Goal: Transaction & Acquisition: Purchase product/service

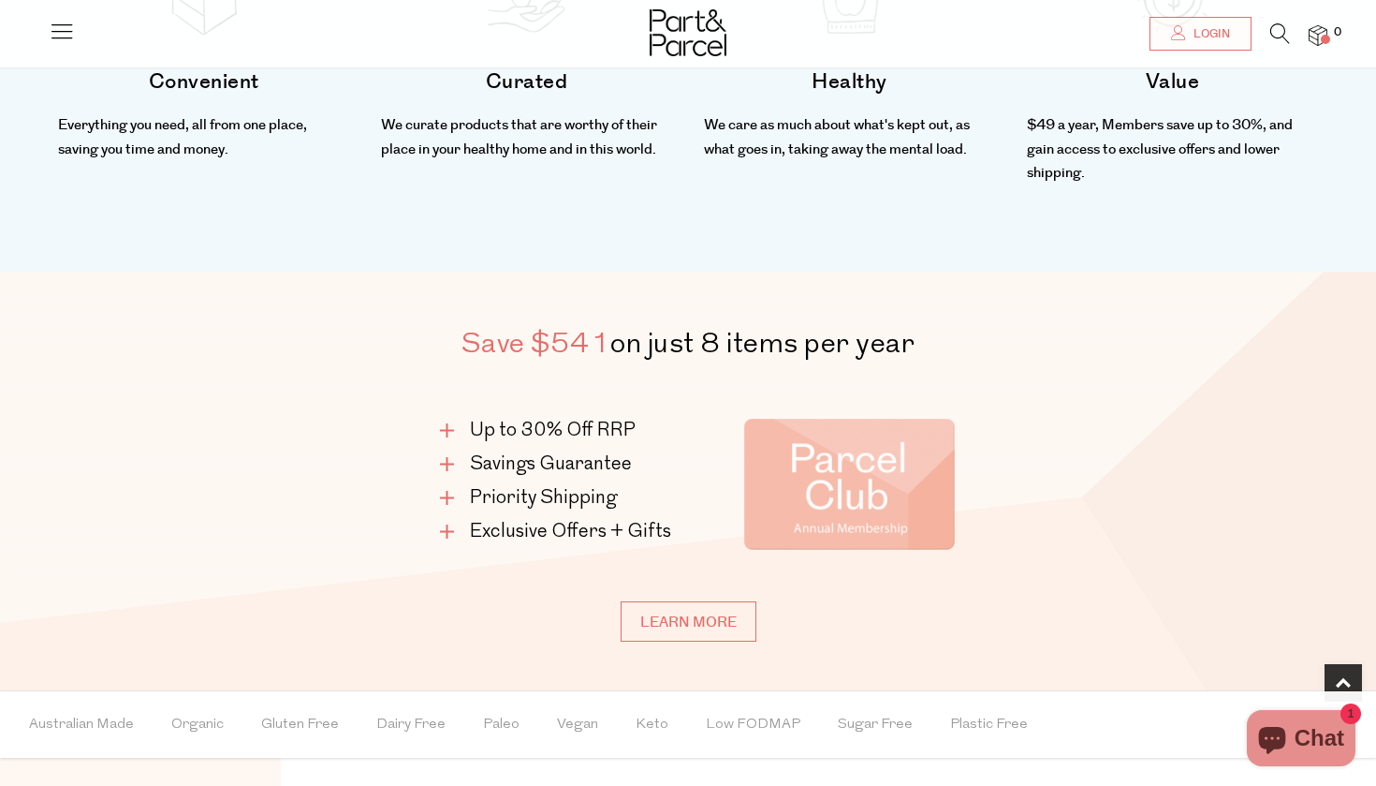
scroll to position [904, 0]
click at [699, 621] on link "Learn more" at bounding box center [689, 620] width 136 height 40
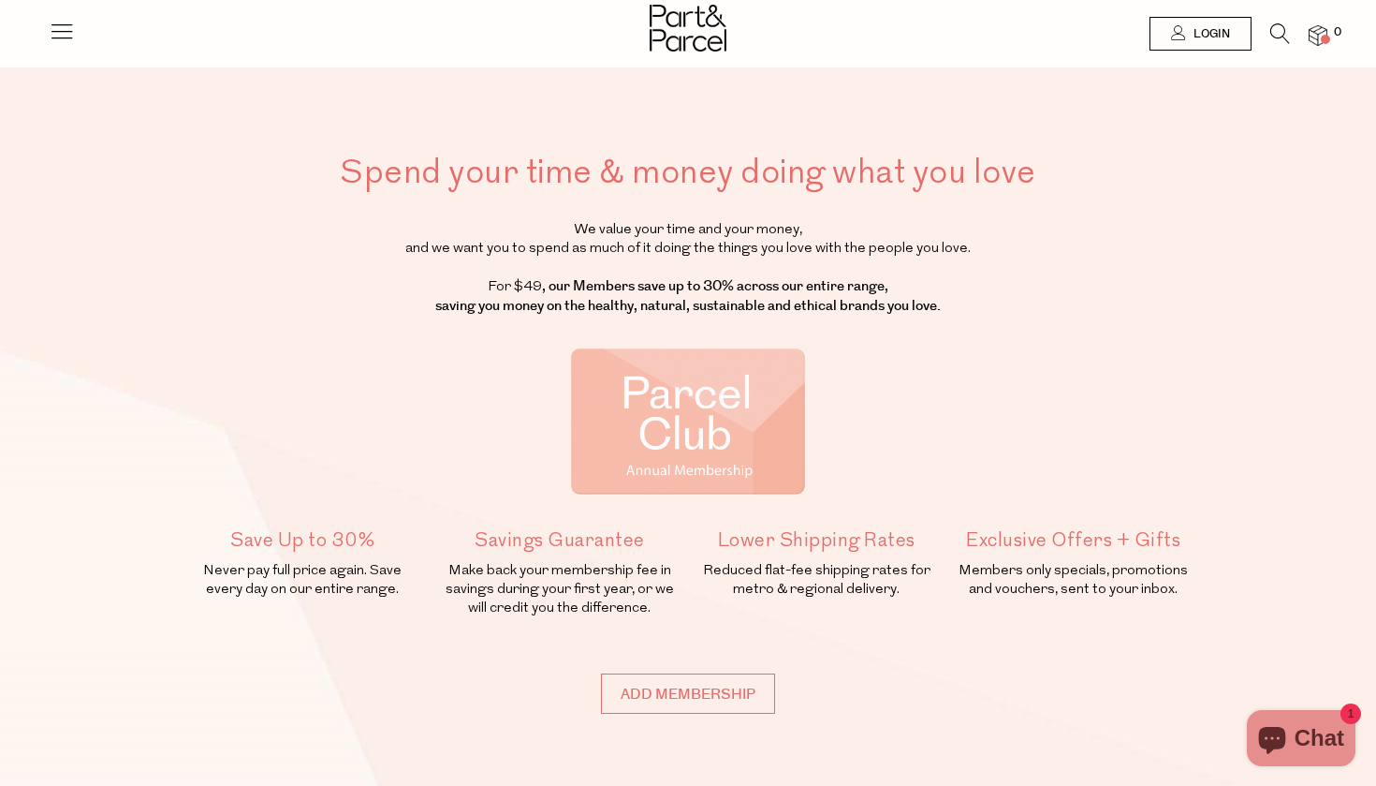
click at [686, 40] on img at bounding box center [688, 28] width 77 height 47
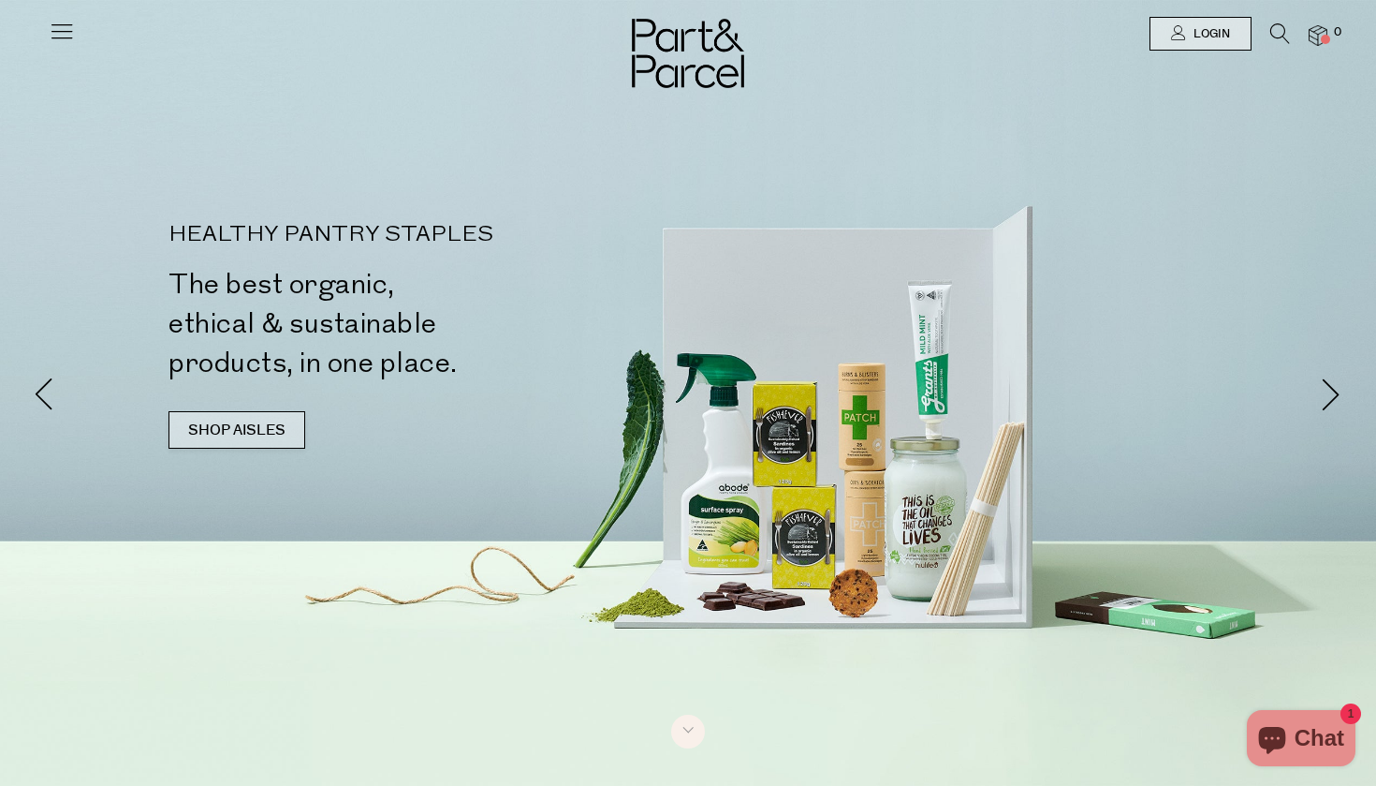
click at [256, 418] on link "SHOP AISLES" at bounding box center [237, 429] width 137 height 37
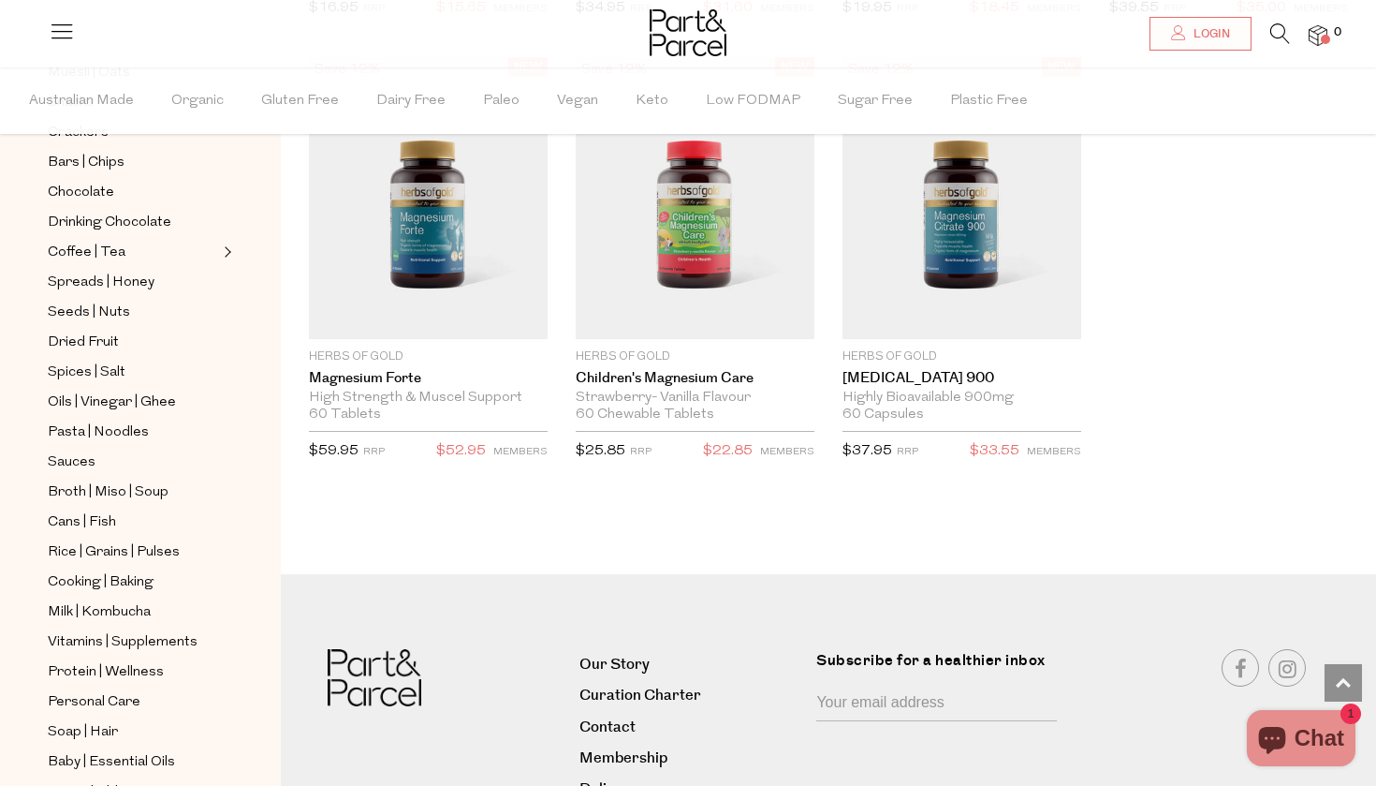
scroll to position [333, 0]
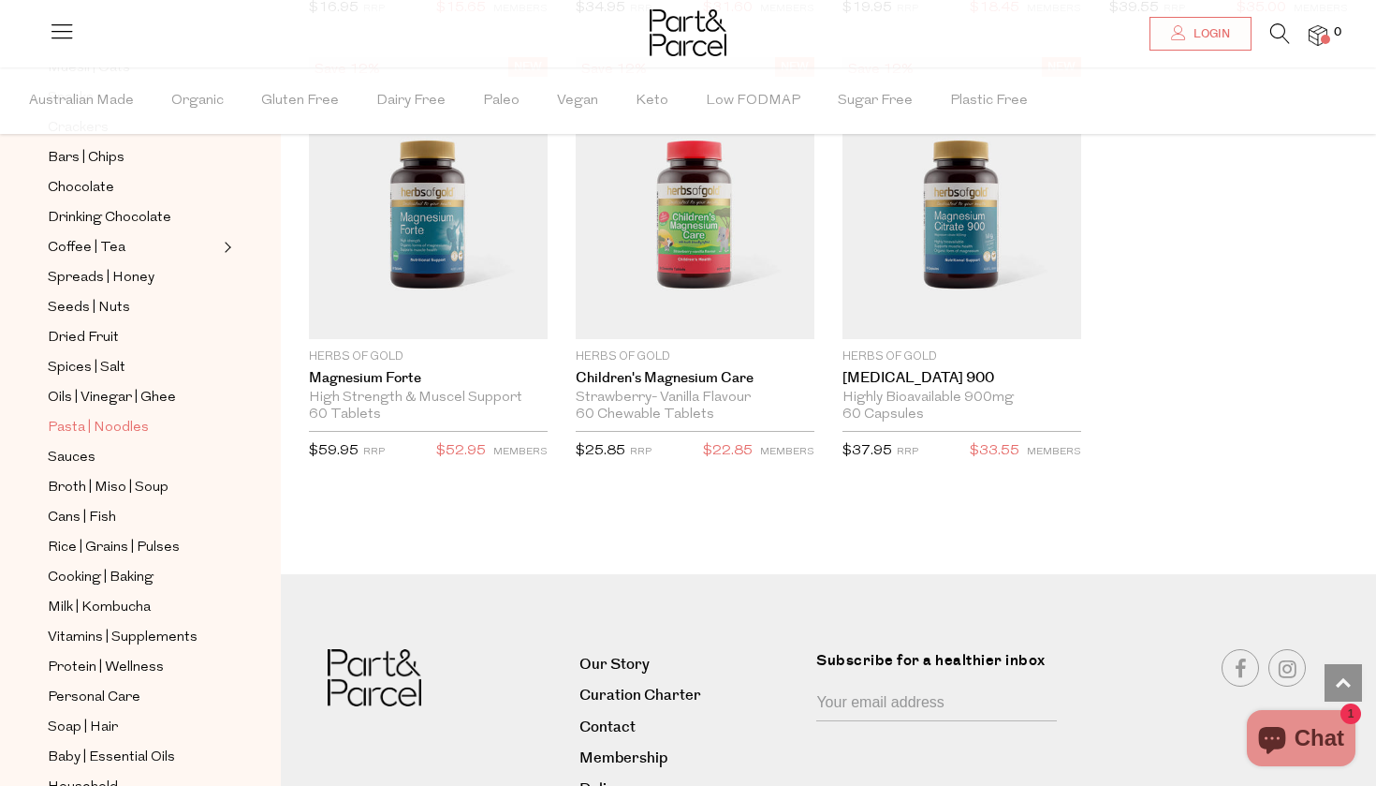
click at [93, 425] on span "Pasta | Noodles" at bounding box center [98, 428] width 101 height 22
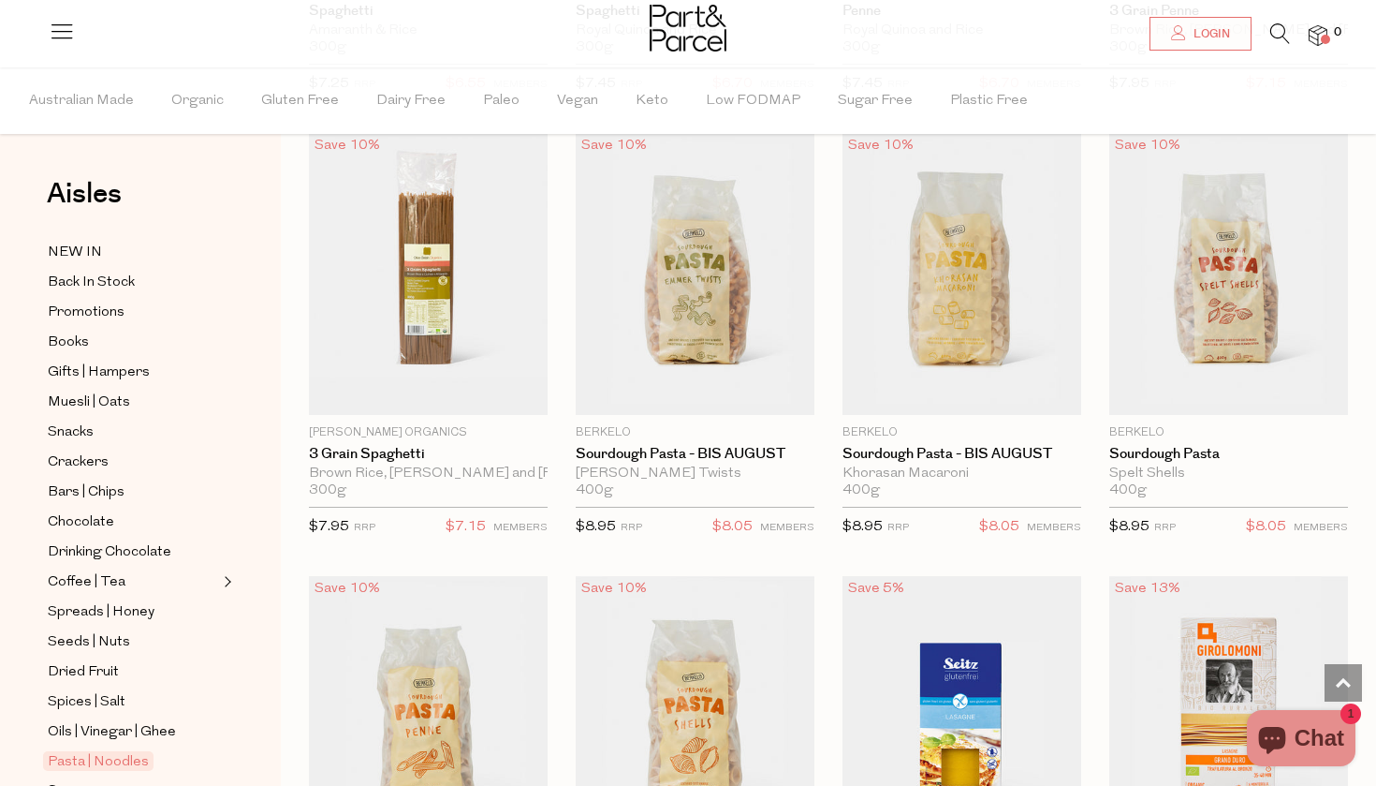
scroll to position [1805, 0]
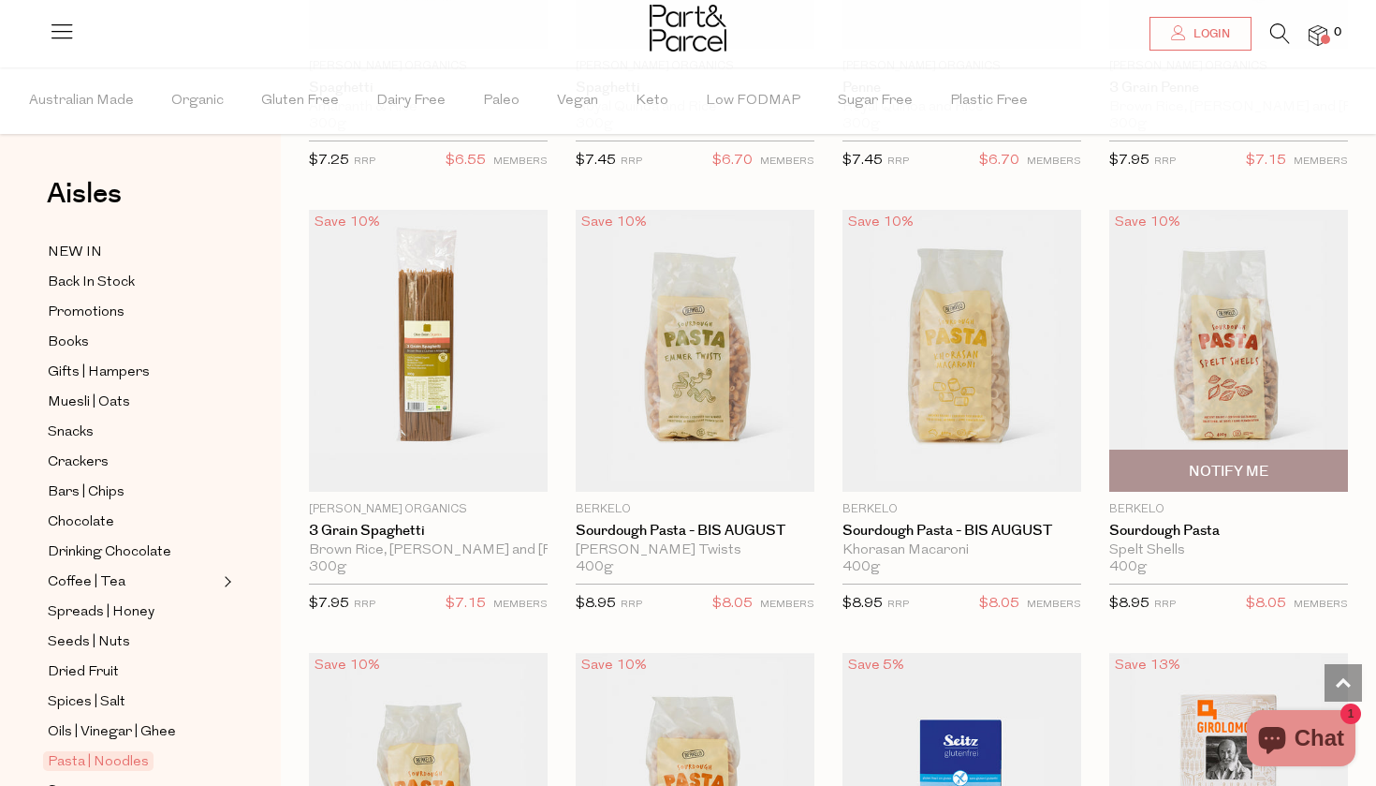
click at [1215, 384] on img at bounding box center [1229, 351] width 239 height 282
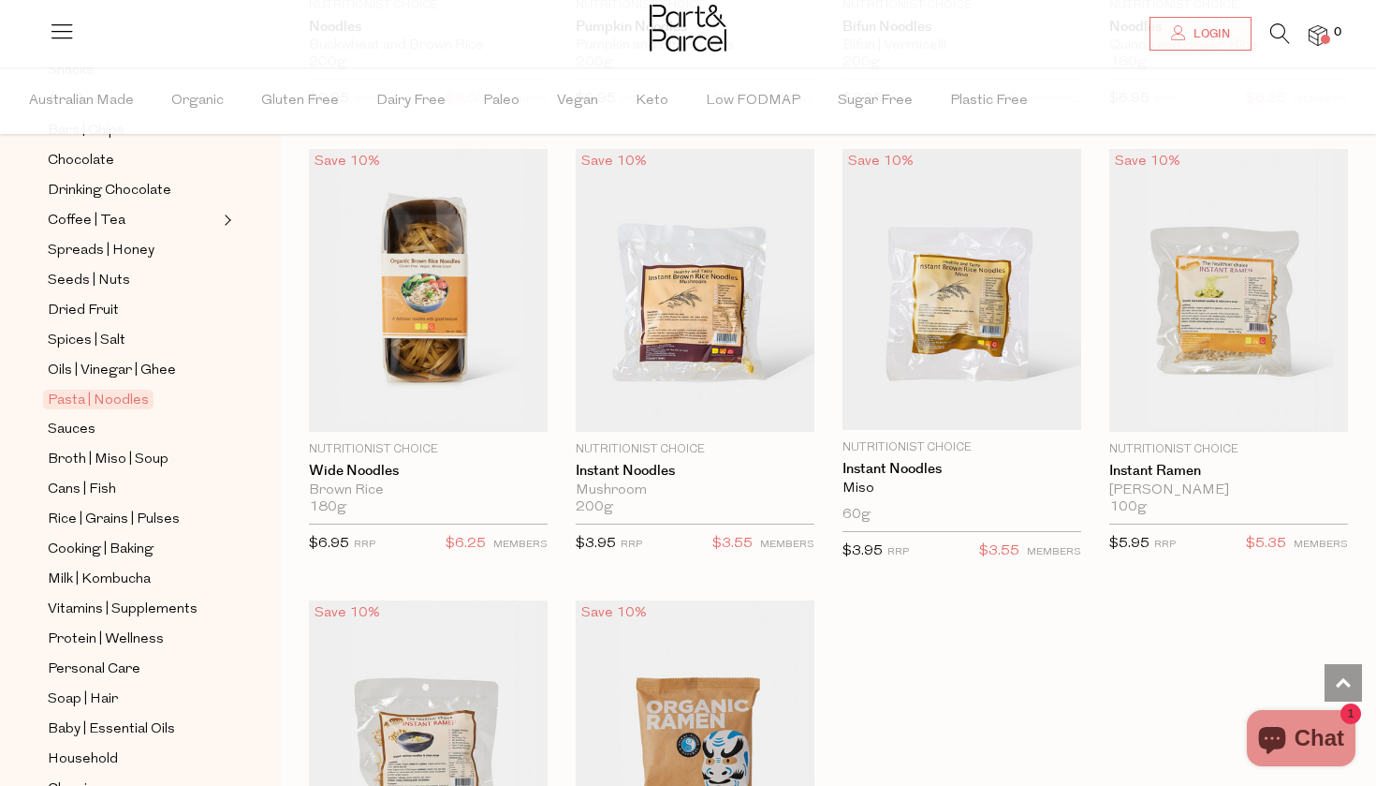
scroll to position [4969, 0]
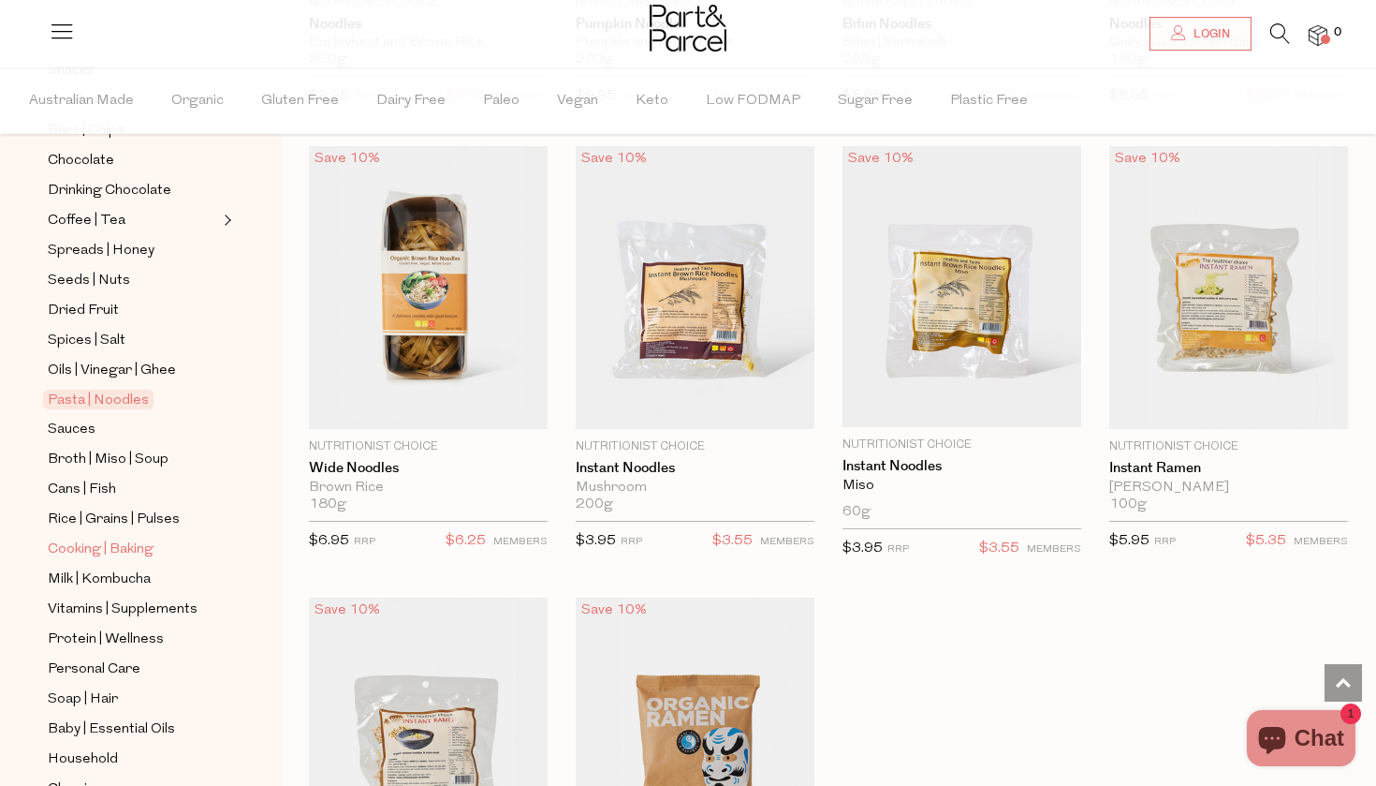
click at [131, 549] on span "Cooking | Baking" at bounding box center [101, 549] width 106 height 22
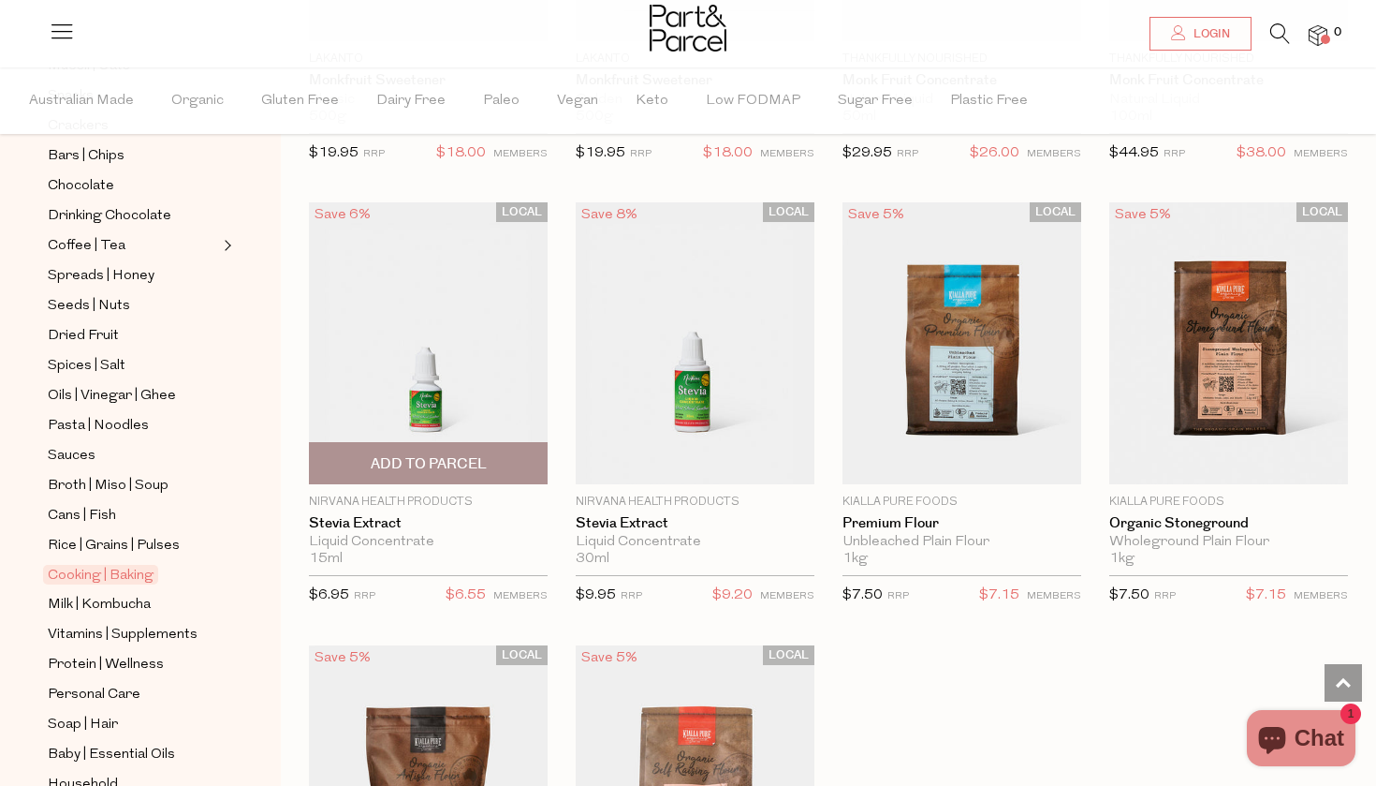
scroll to position [4944, 2]
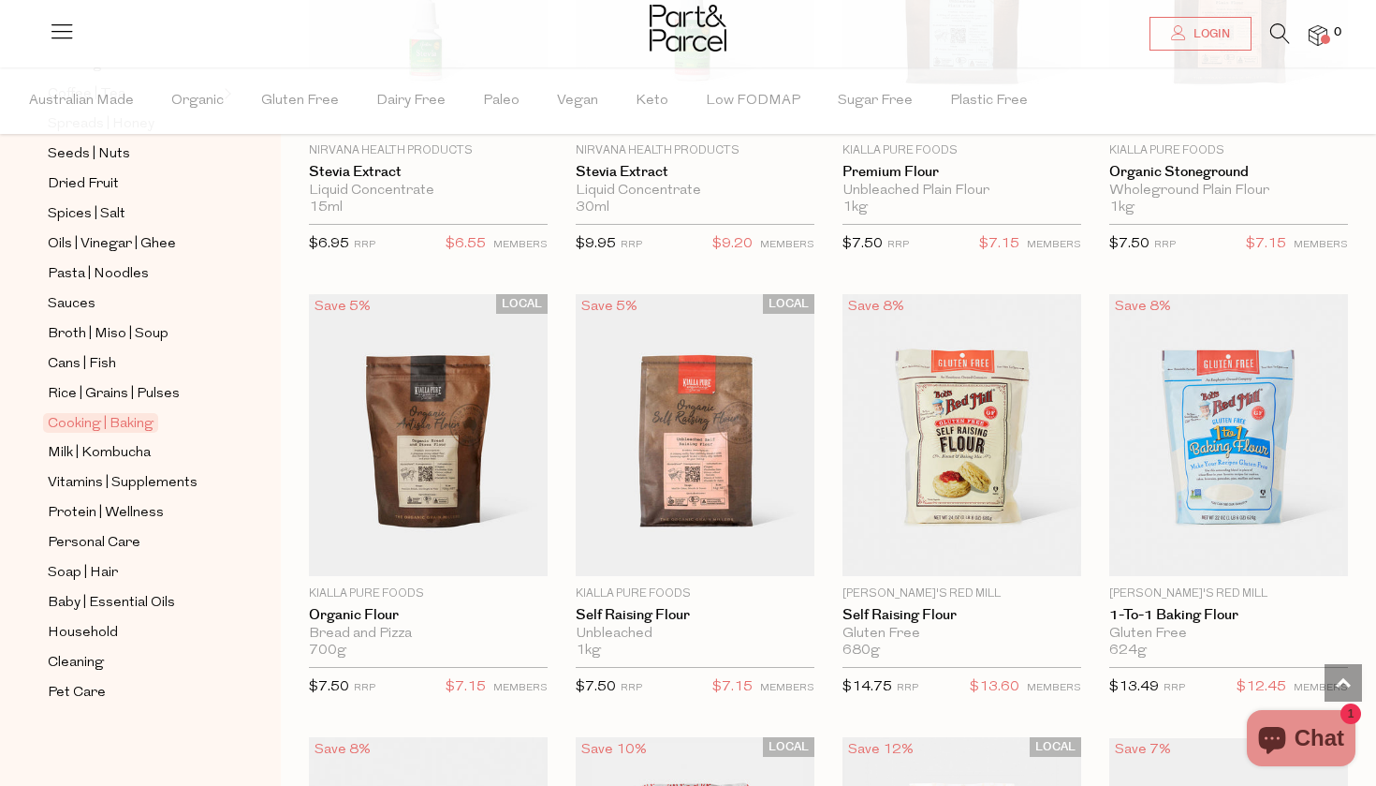
scroll to position [488, 0]
click at [121, 546] on span "Personal Care" at bounding box center [94, 543] width 93 height 22
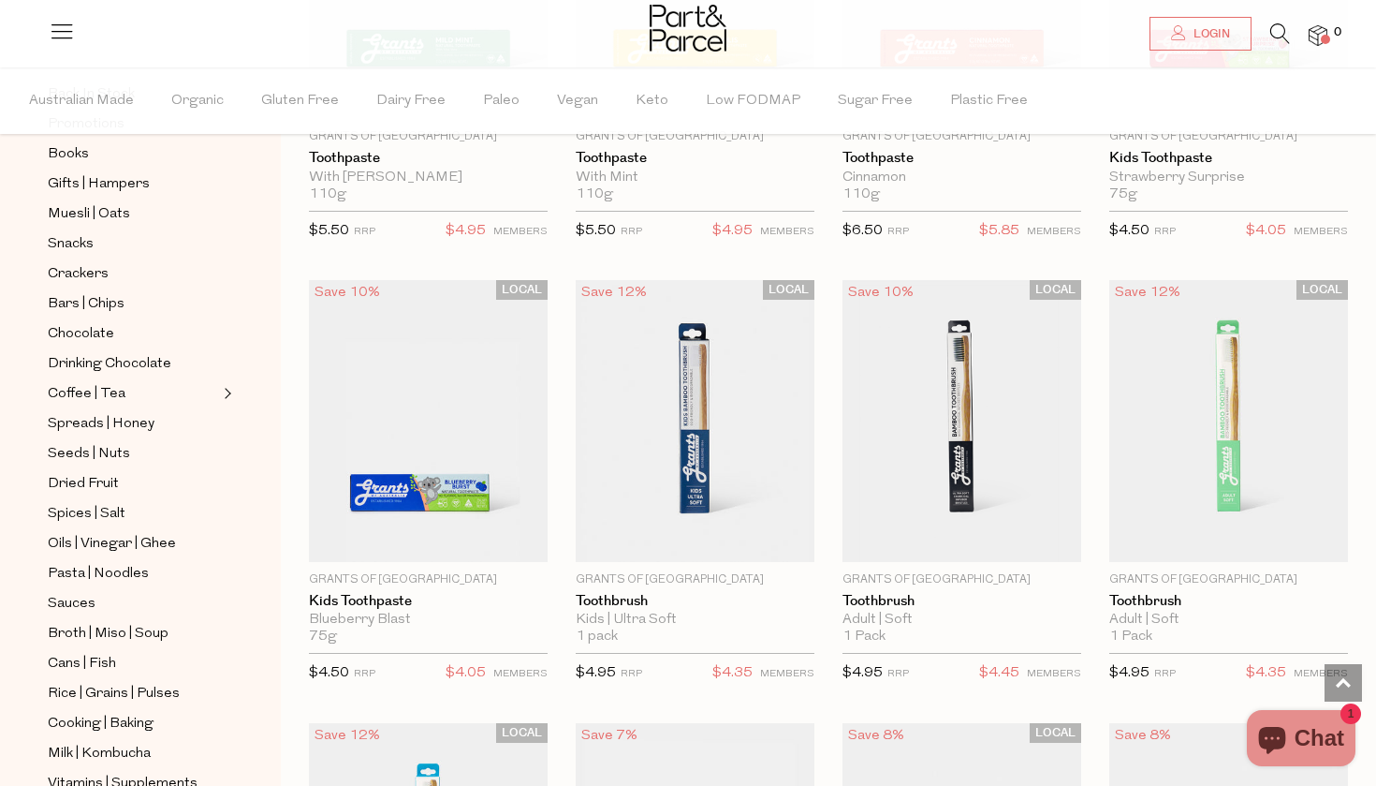
scroll to position [3111, 0]
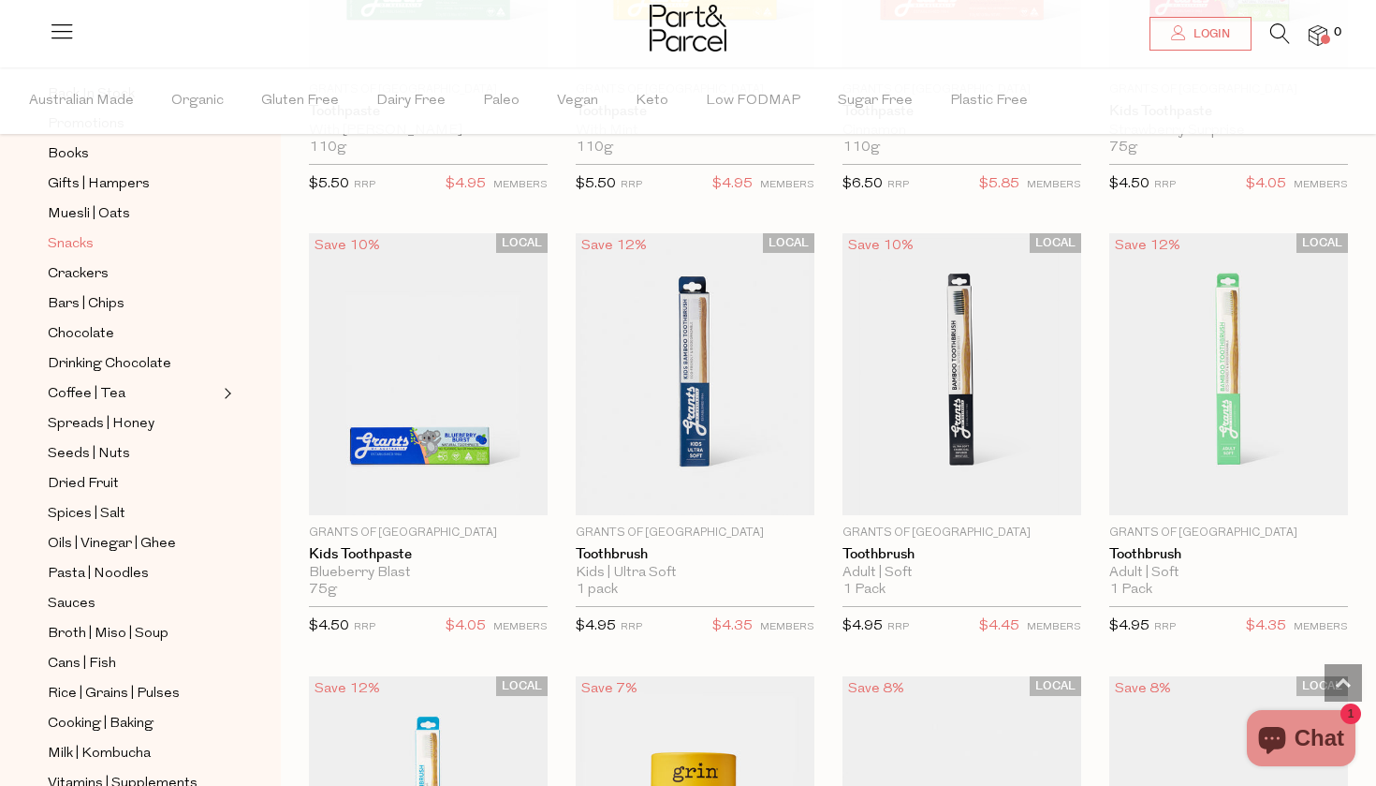
click at [72, 244] on span "Snacks" at bounding box center [71, 244] width 46 height 22
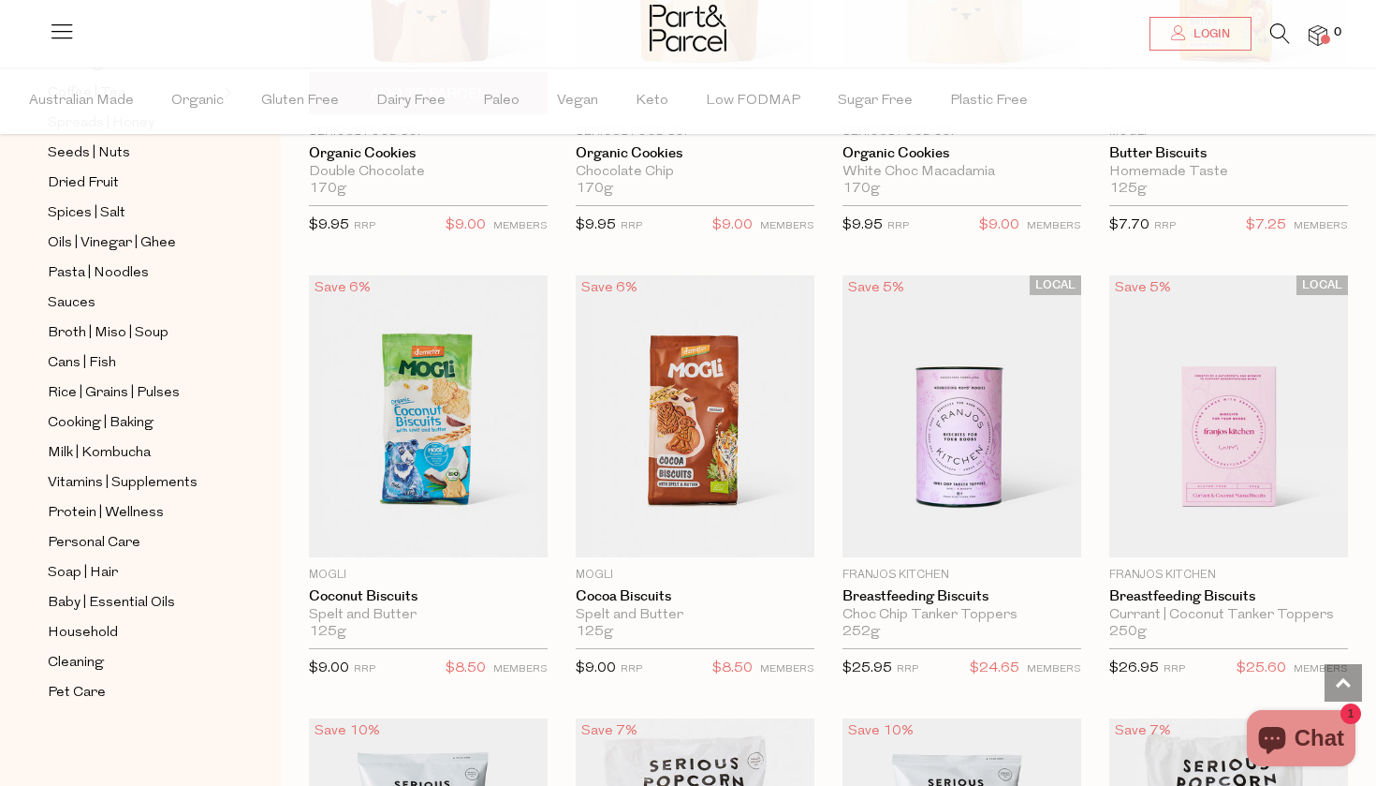
scroll to position [3961, 0]
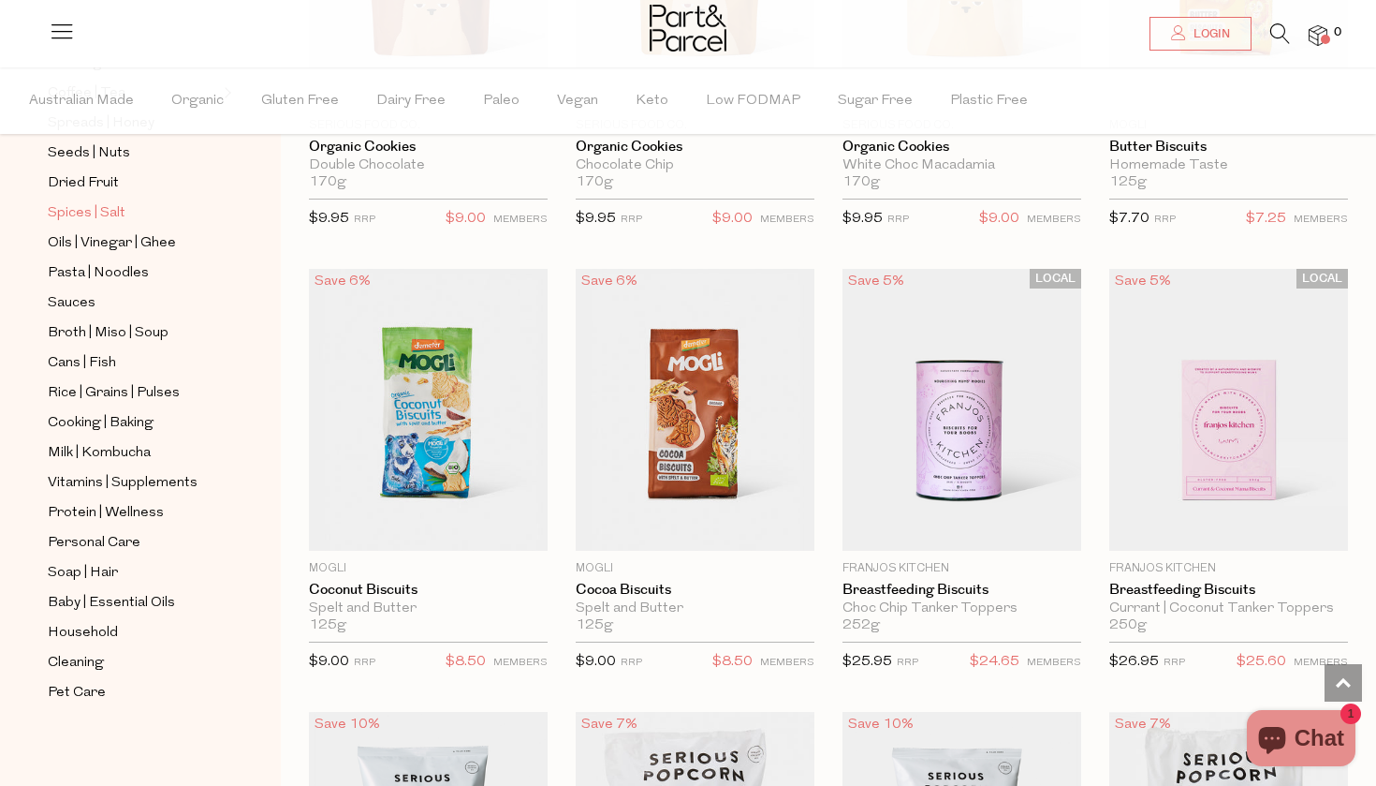
click at [107, 207] on span "Spices | Salt" at bounding box center [87, 213] width 78 height 22
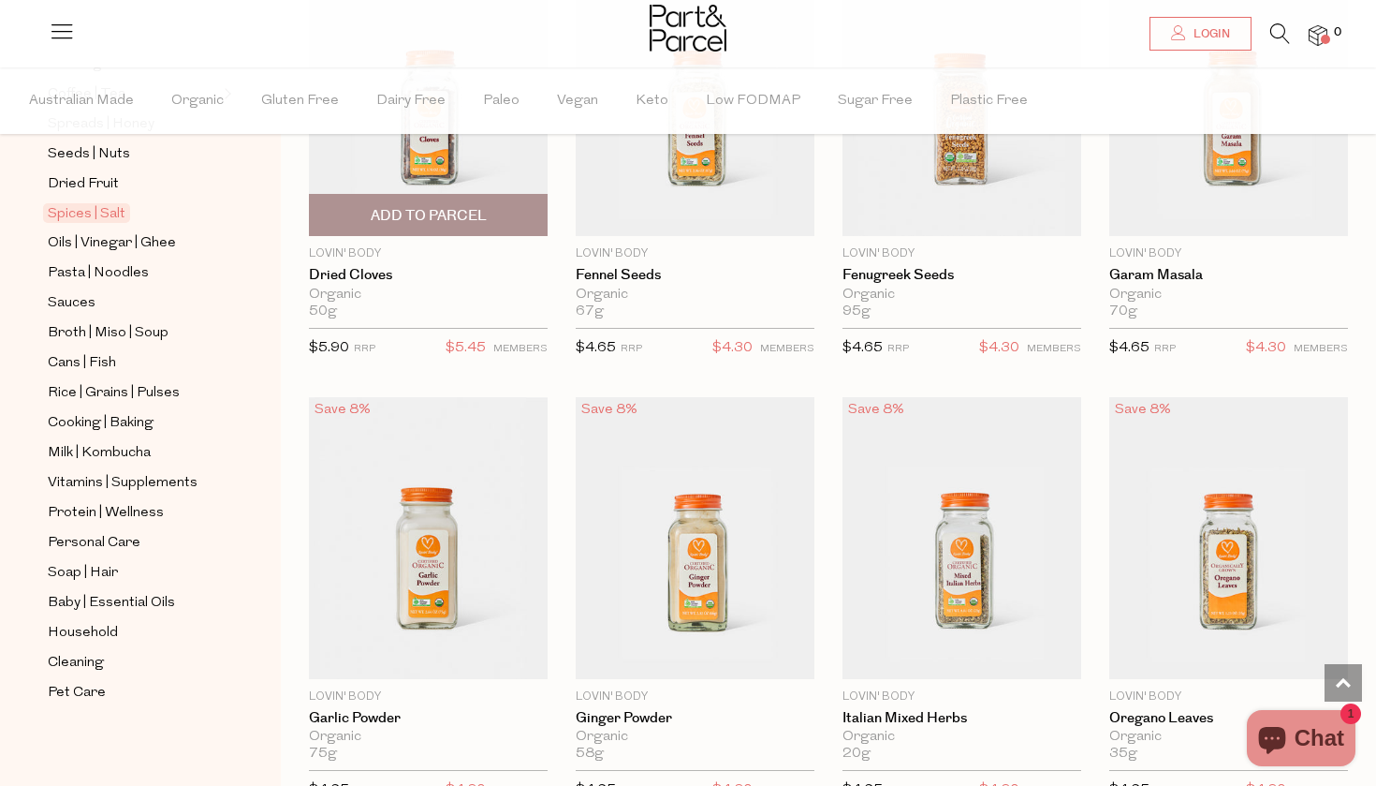
scroll to position [4744, 0]
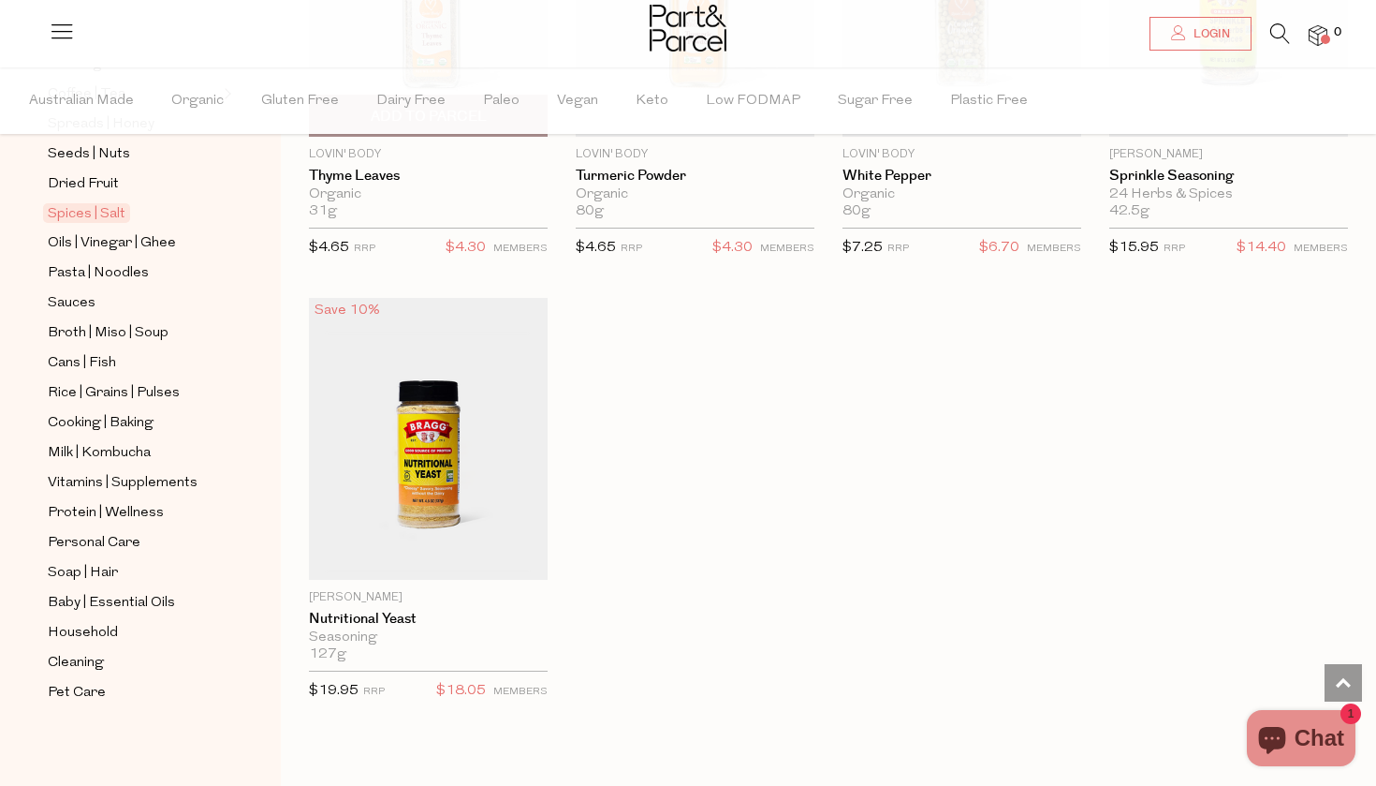
scroll to position [6171, 0]
click at [100, 632] on span "Household" at bounding box center [83, 633] width 70 height 22
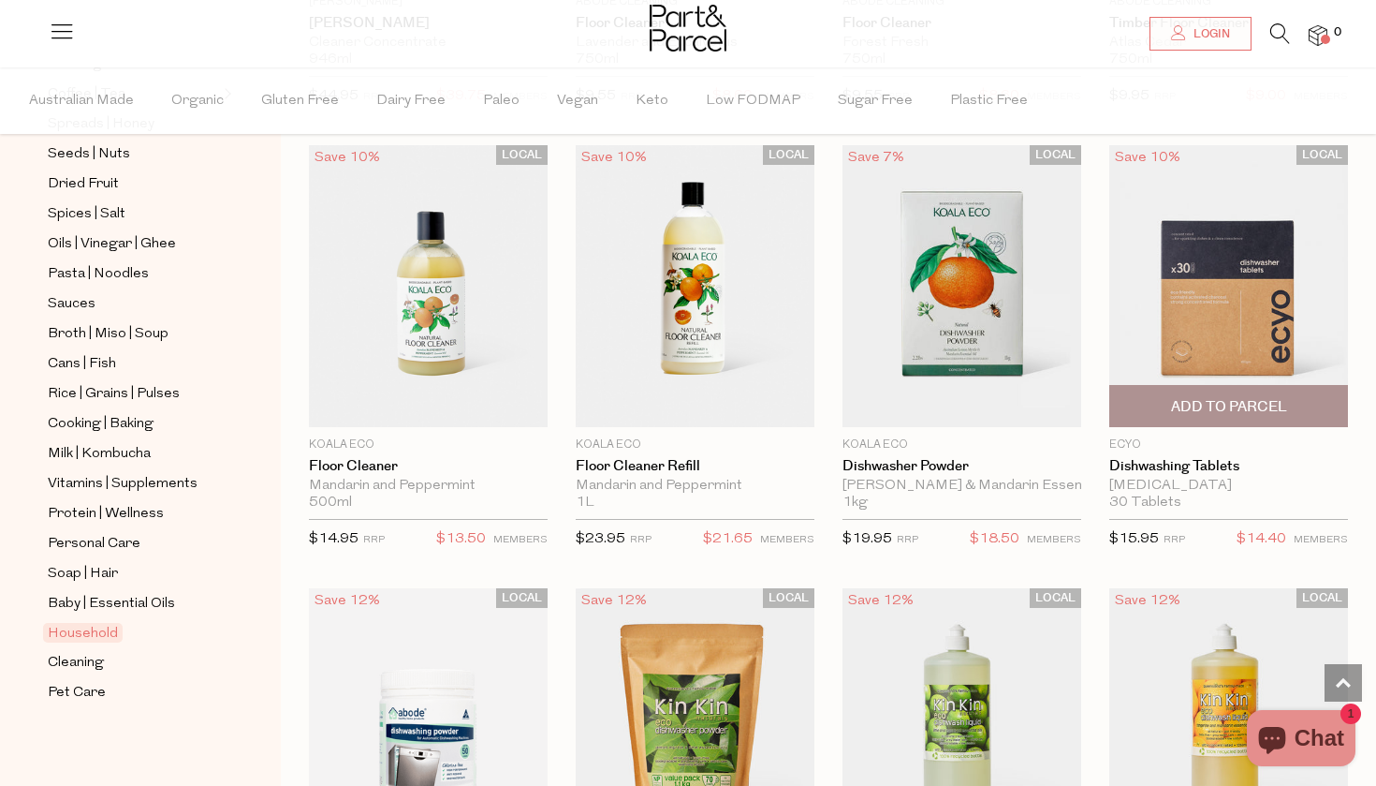
scroll to position [2757, 0]
click at [1216, 396] on span "Add To Parcel" at bounding box center [1229, 406] width 116 height 20
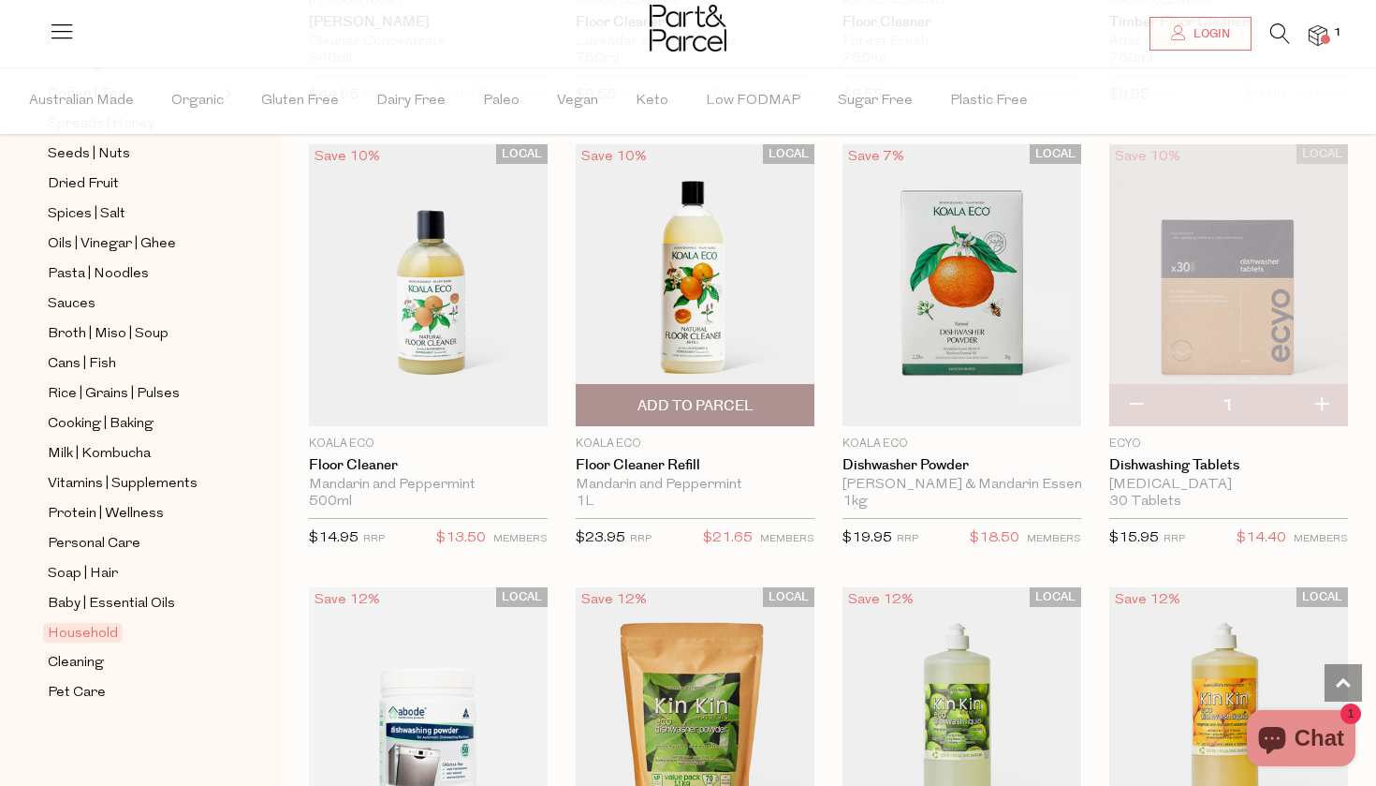
click at [721, 397] on span "Add To Parcel" at bounding box center [696, 406] width 116 height 20
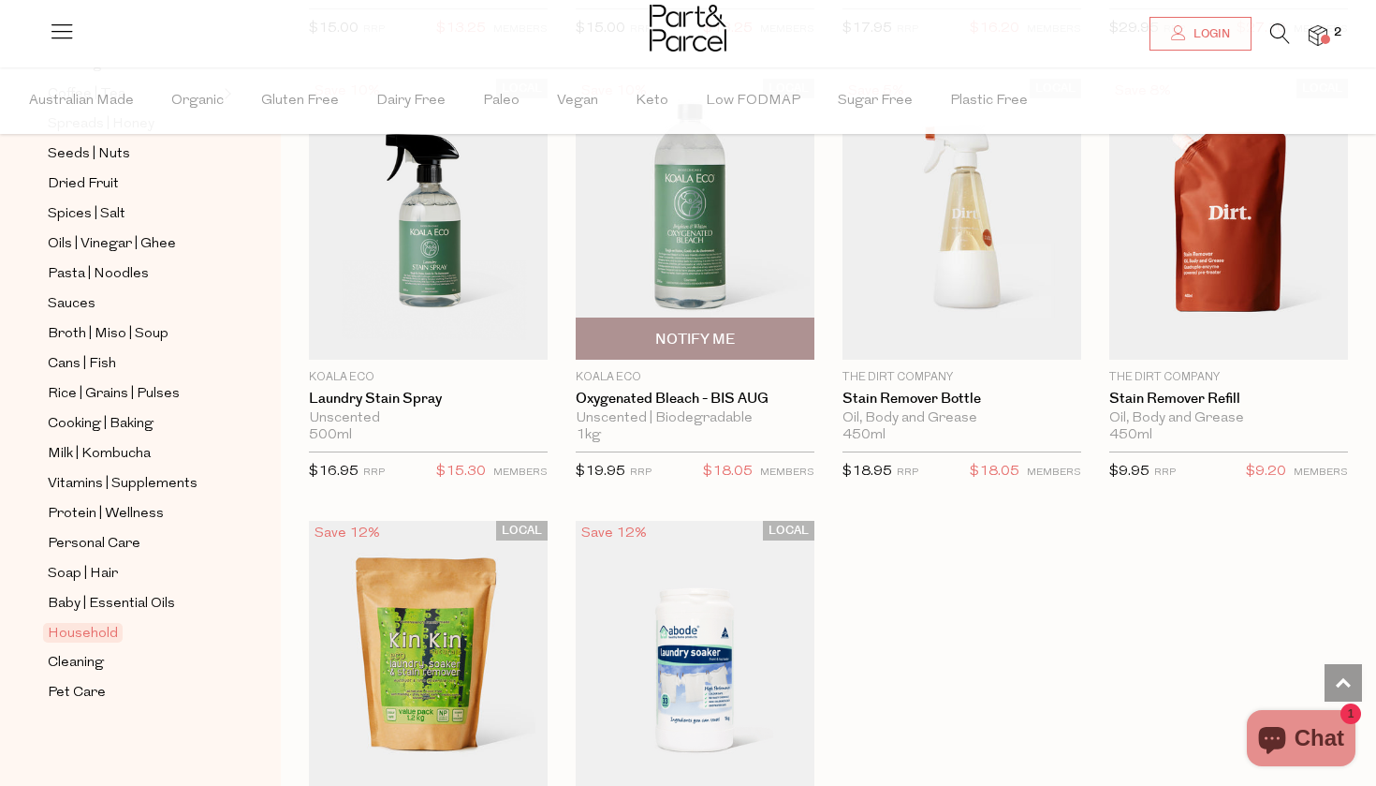
scroll to position [5053, 0]
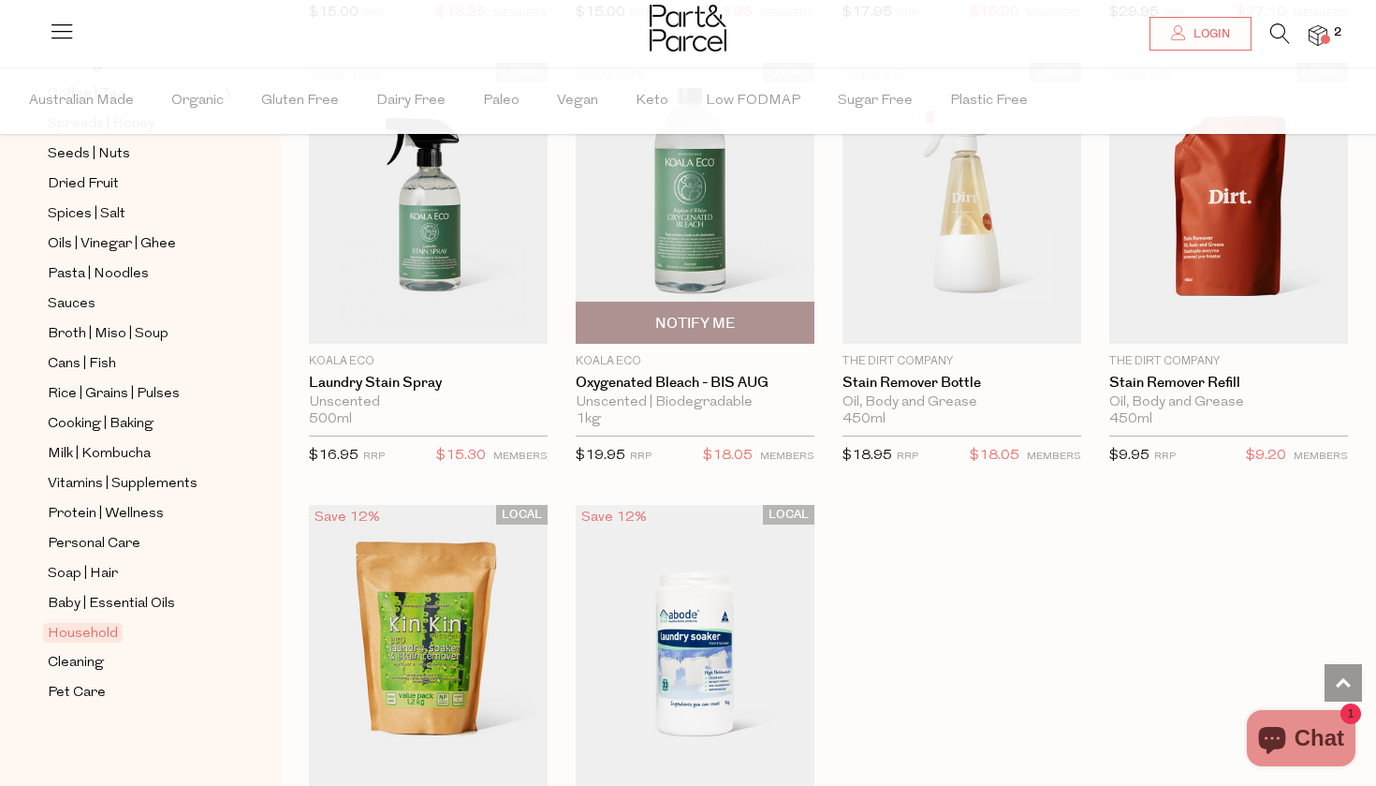
click at [696, 248] on img at bounding box center [695, 203] width 239 height 282
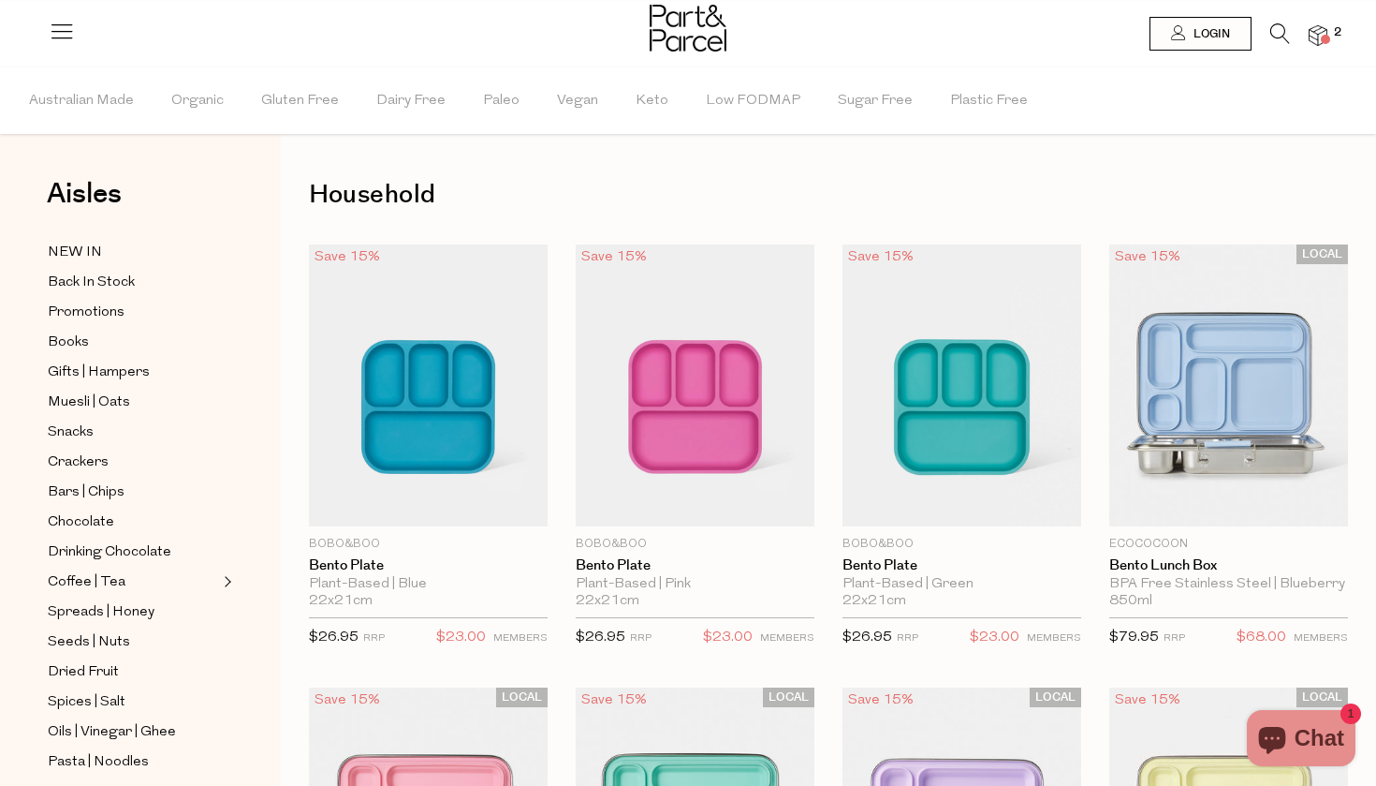
scroll to position [5053, 0]
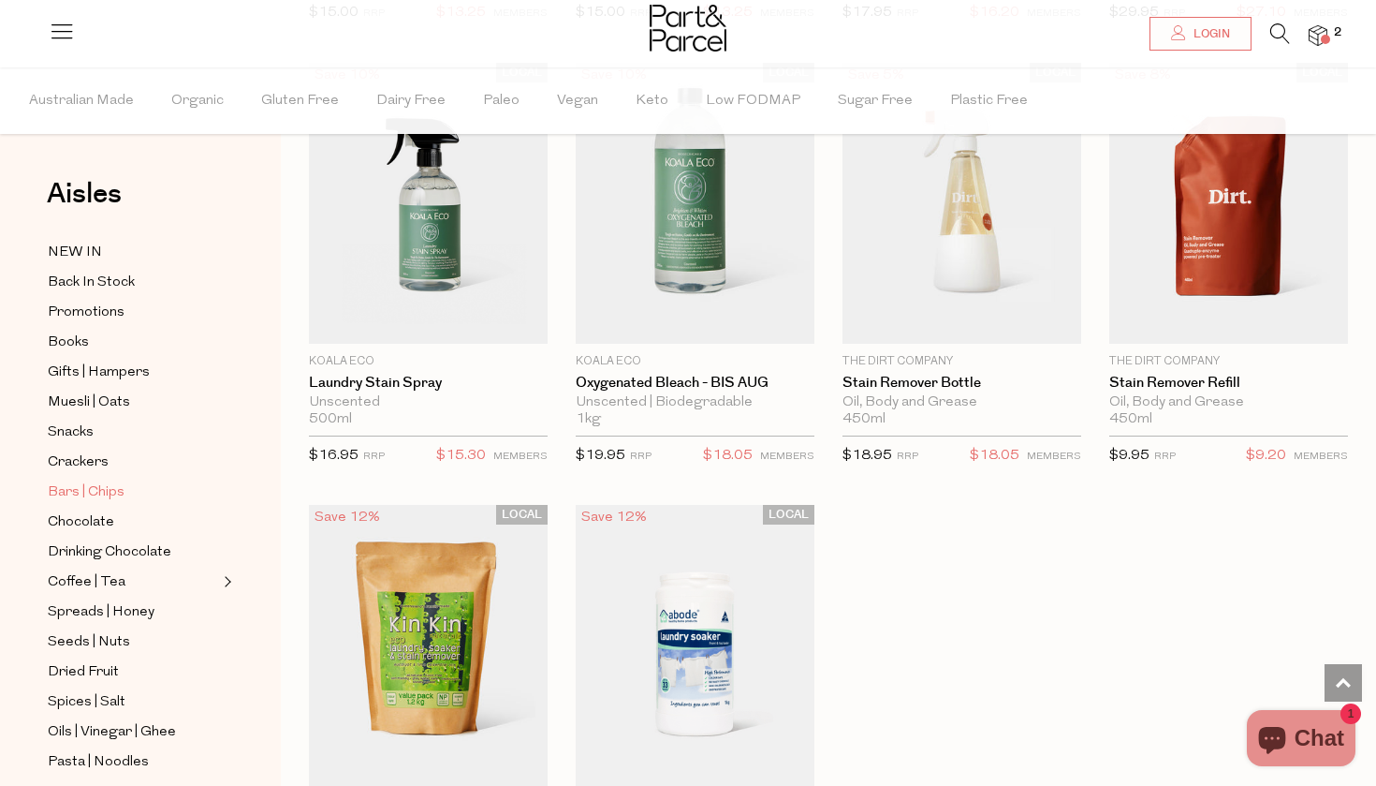
click at [114, 494] on span "Bars | Chips" at bounding box center [86, 492] width 77 height 22
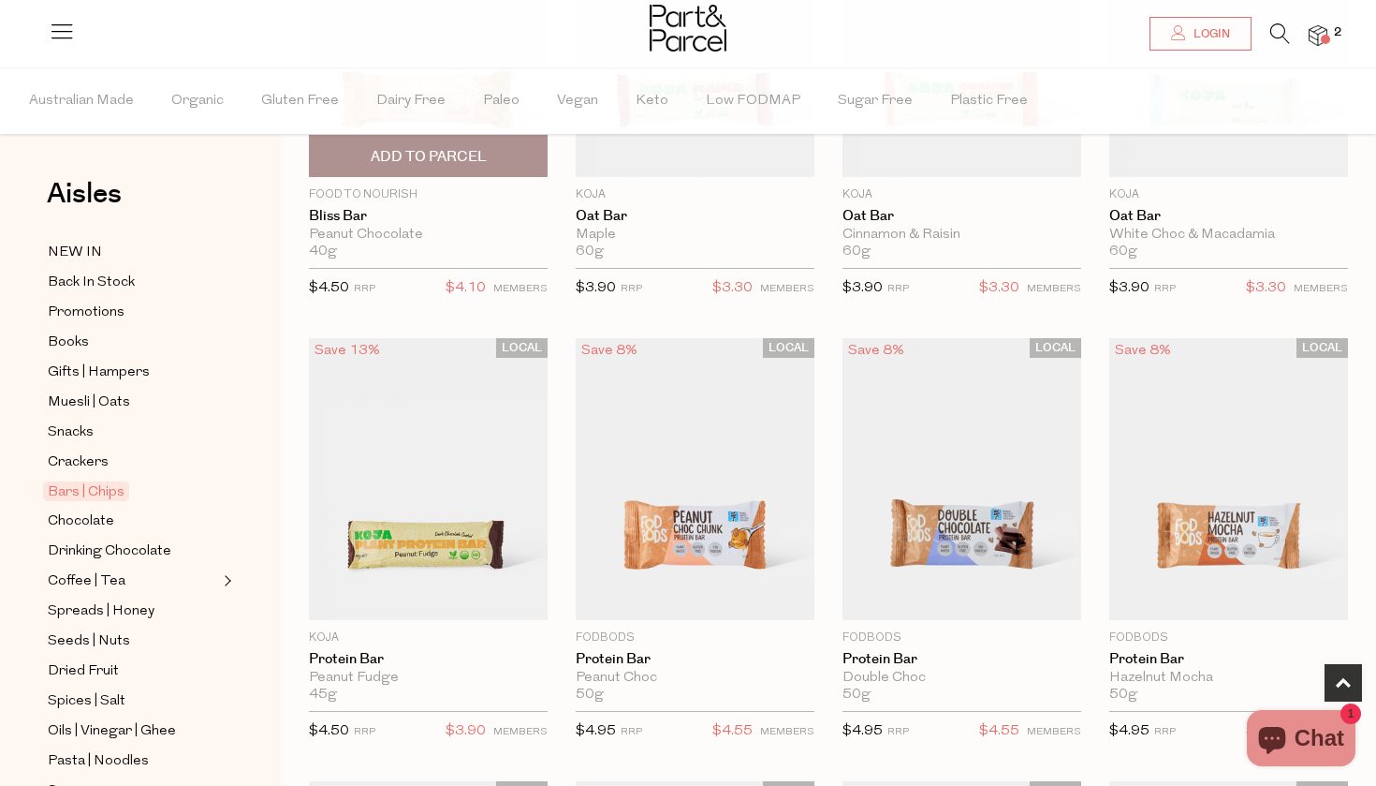
scroll to position [797, 0]
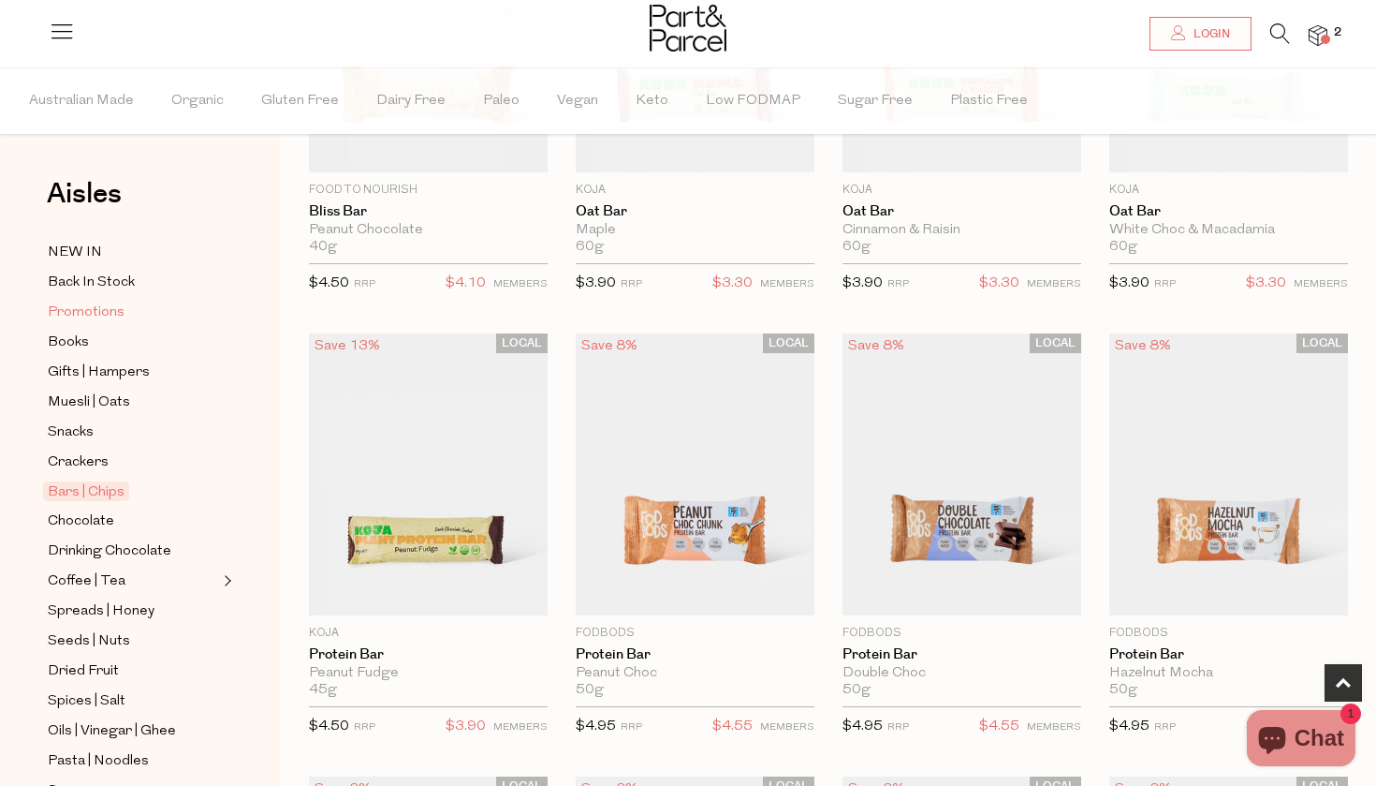
click at [110, 309] on span "Promotions" at bounding box center [86, 313] width 77 height 22
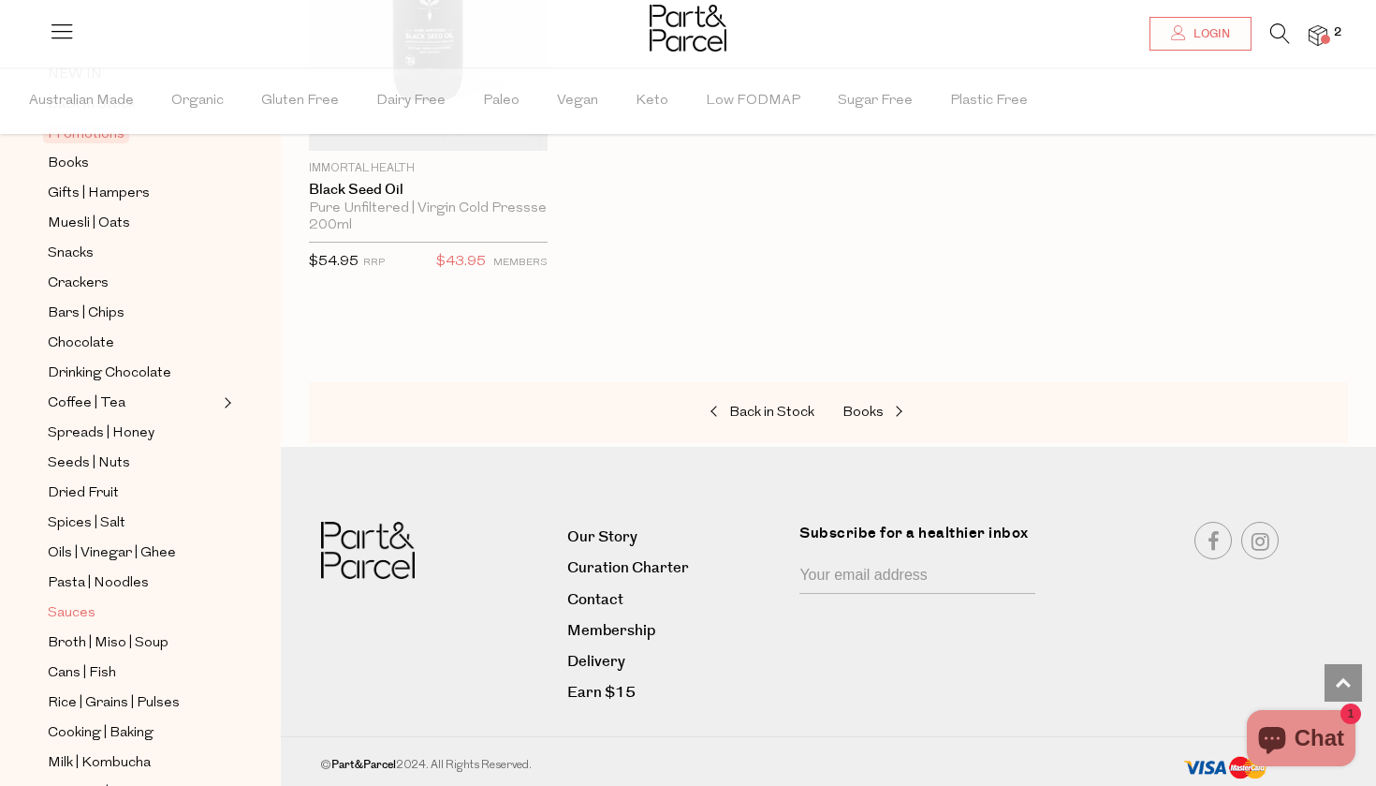
scroll to position [180, 0]
click at [79, 607] on span "Sauces" at bounding box center [72, 611] width 48 height 22
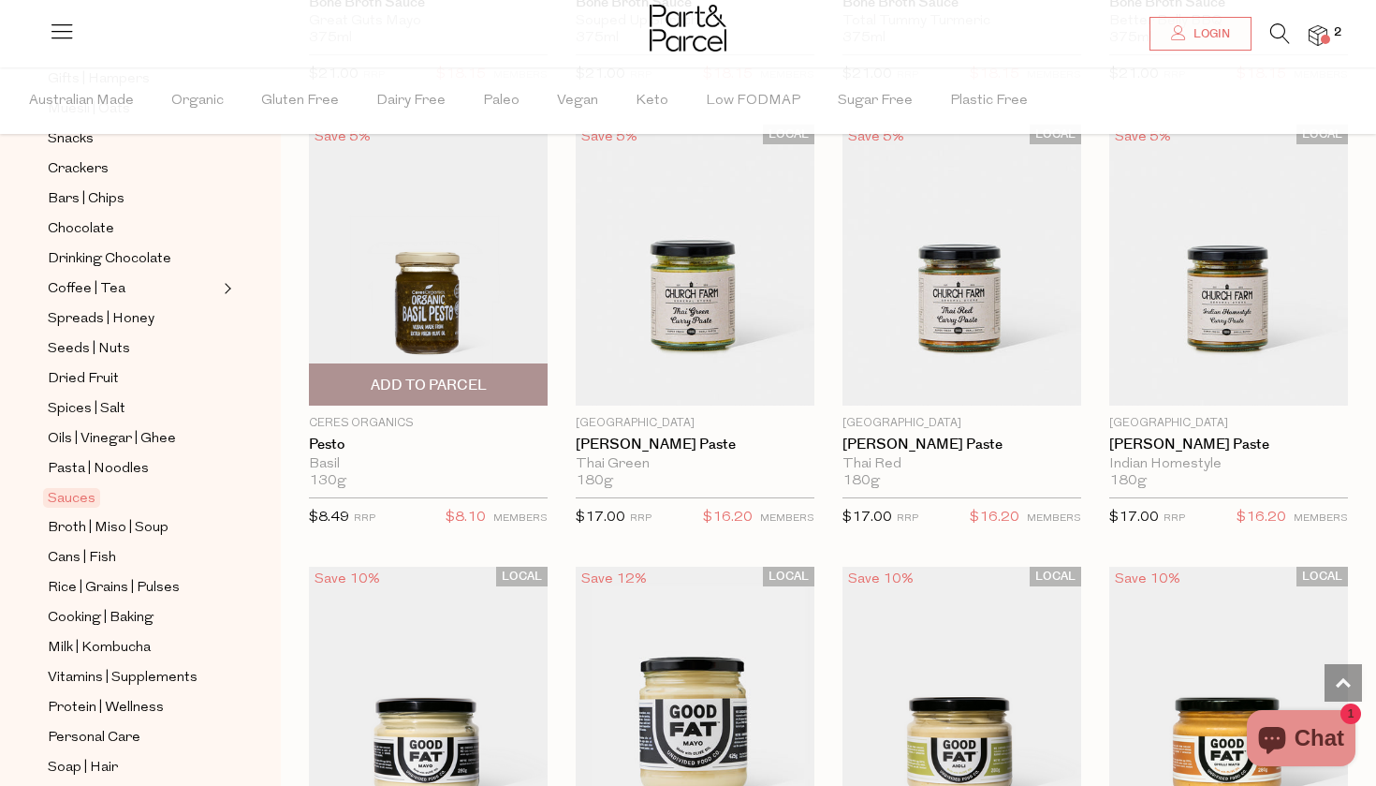
scroll to position [1451, 0]
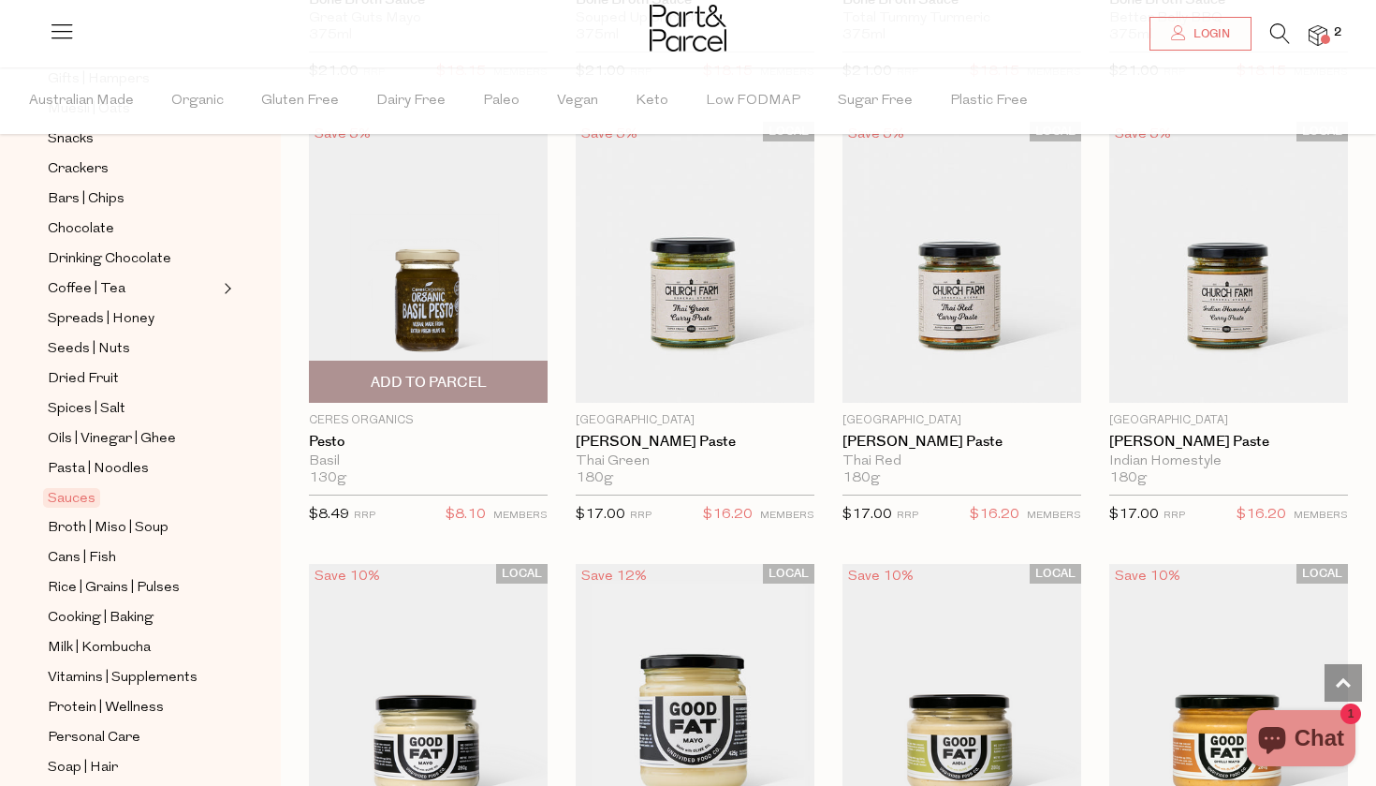
click at [445, 373] on span "Add To Parcel" at bounding box center [429, 383] width 116 height 20
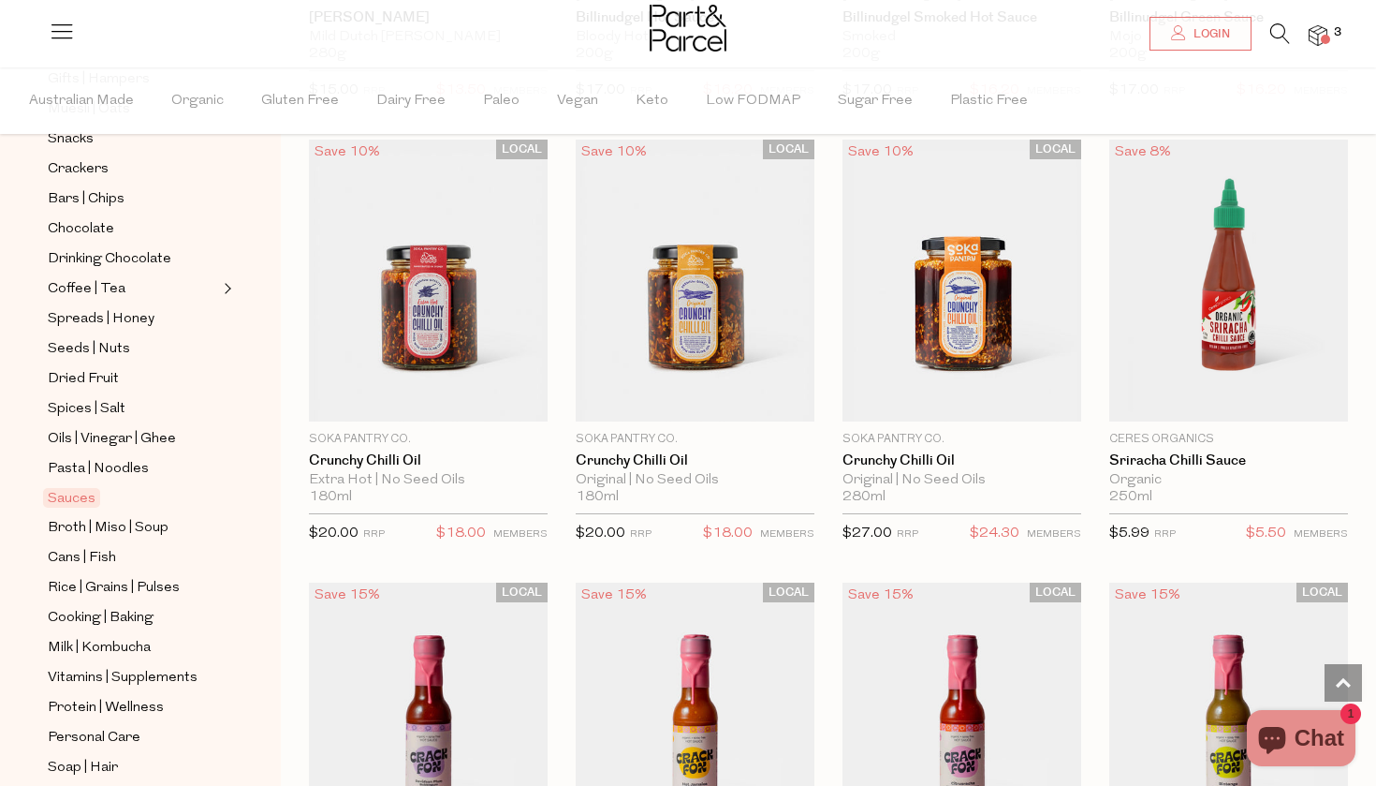
scroll to position [2742, 0]
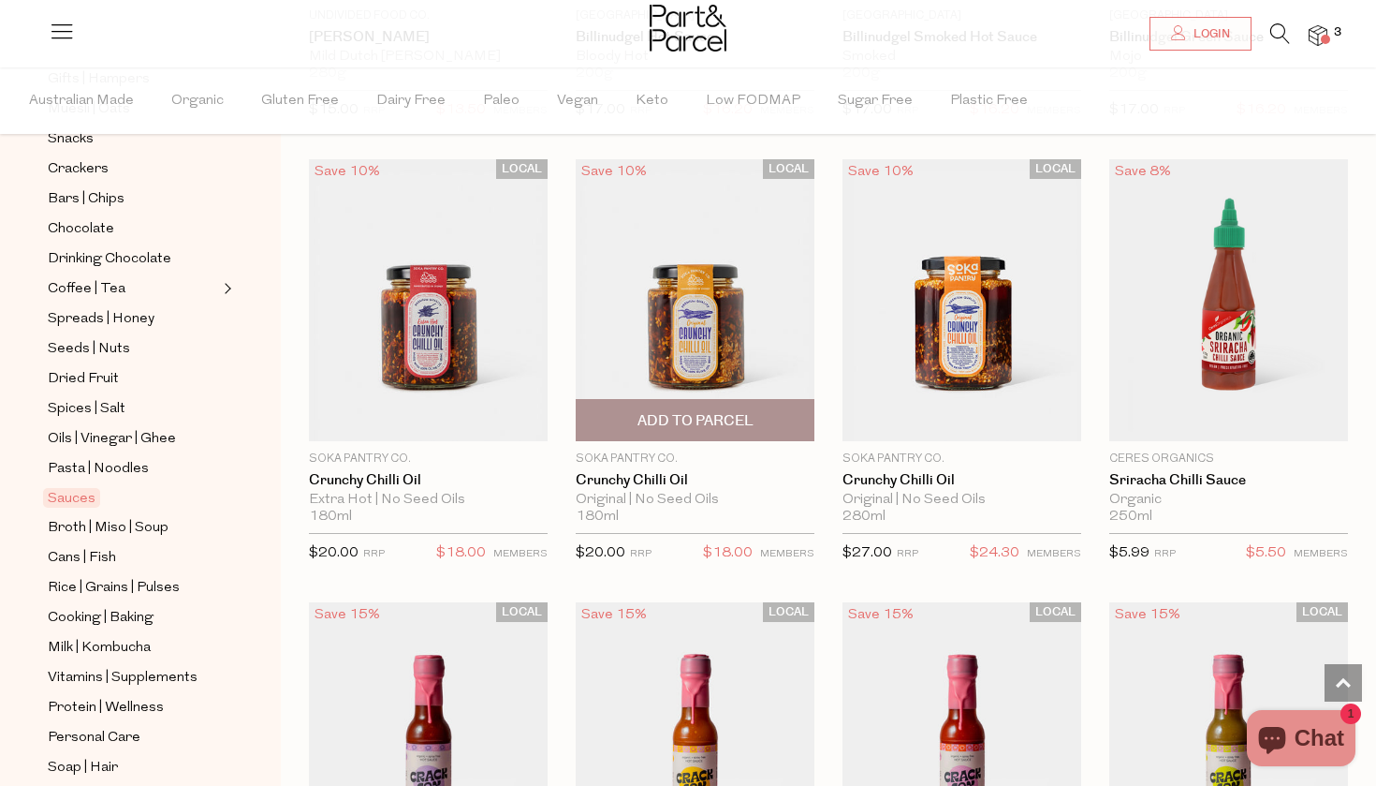
click at [708, 420] on span "Add To Parcel" at bounding box center [696, 421] width 116 height 20
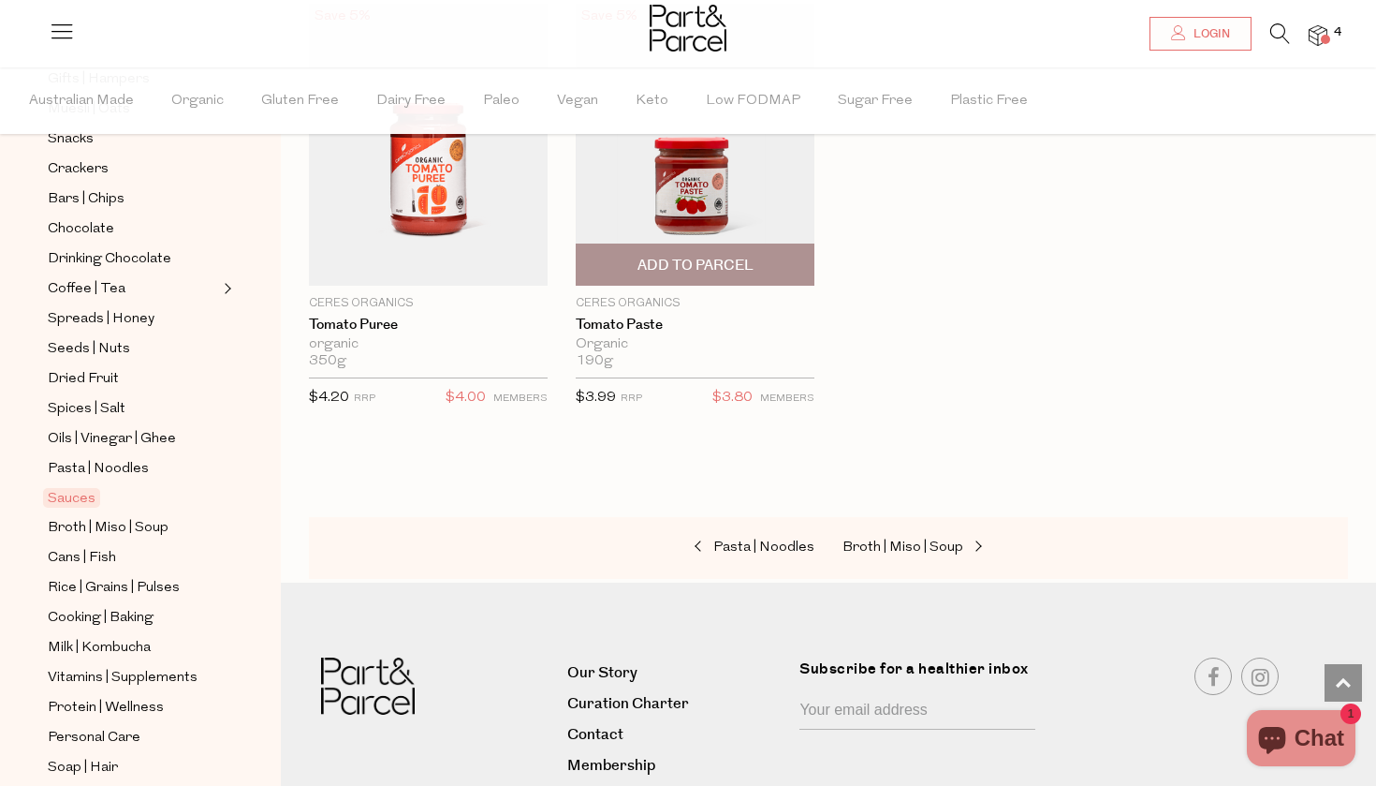
scroll to position [7336, 0]
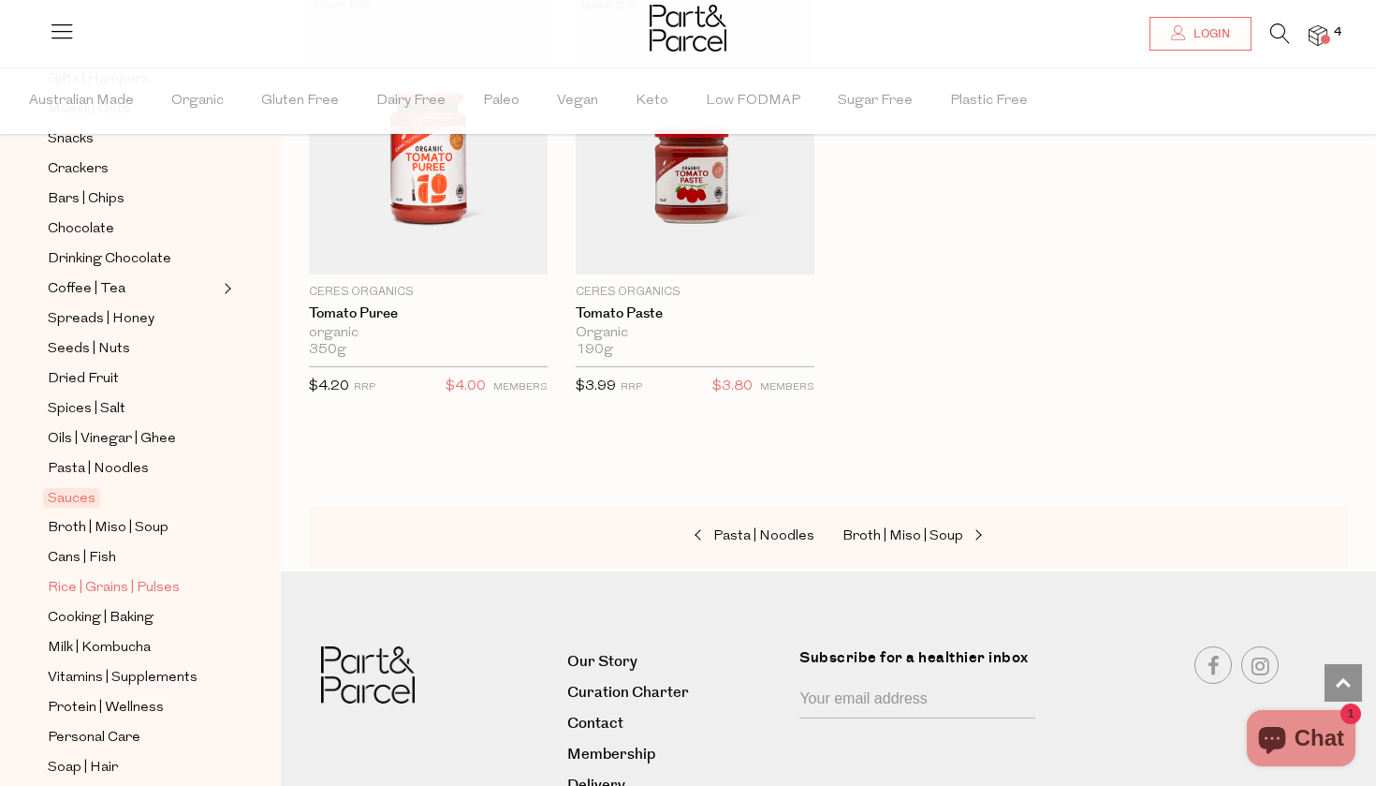
click at [128, 582] on span "Rice | Grains | Pulses" at bounding box center [114, 588] width 132 height 22
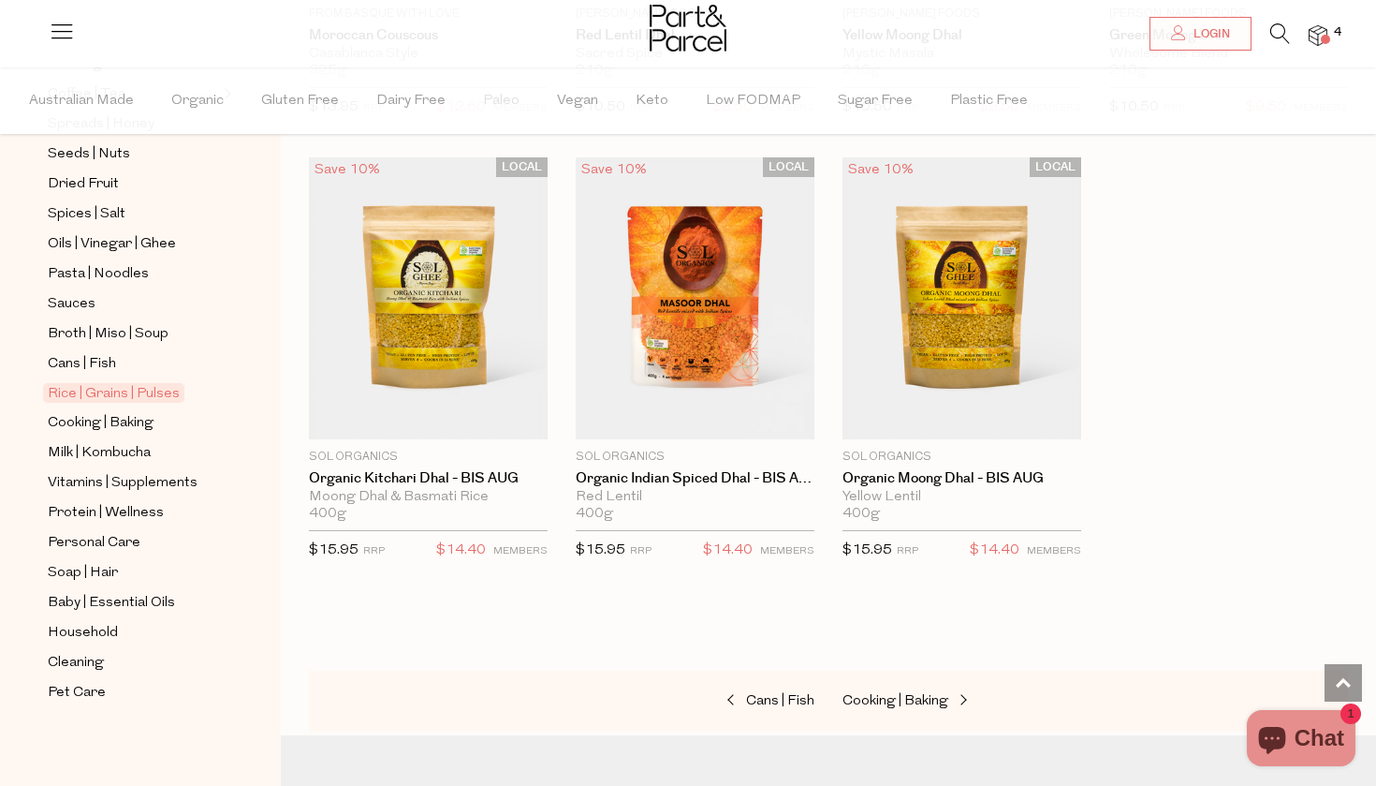
scroll to position [4095, 0]
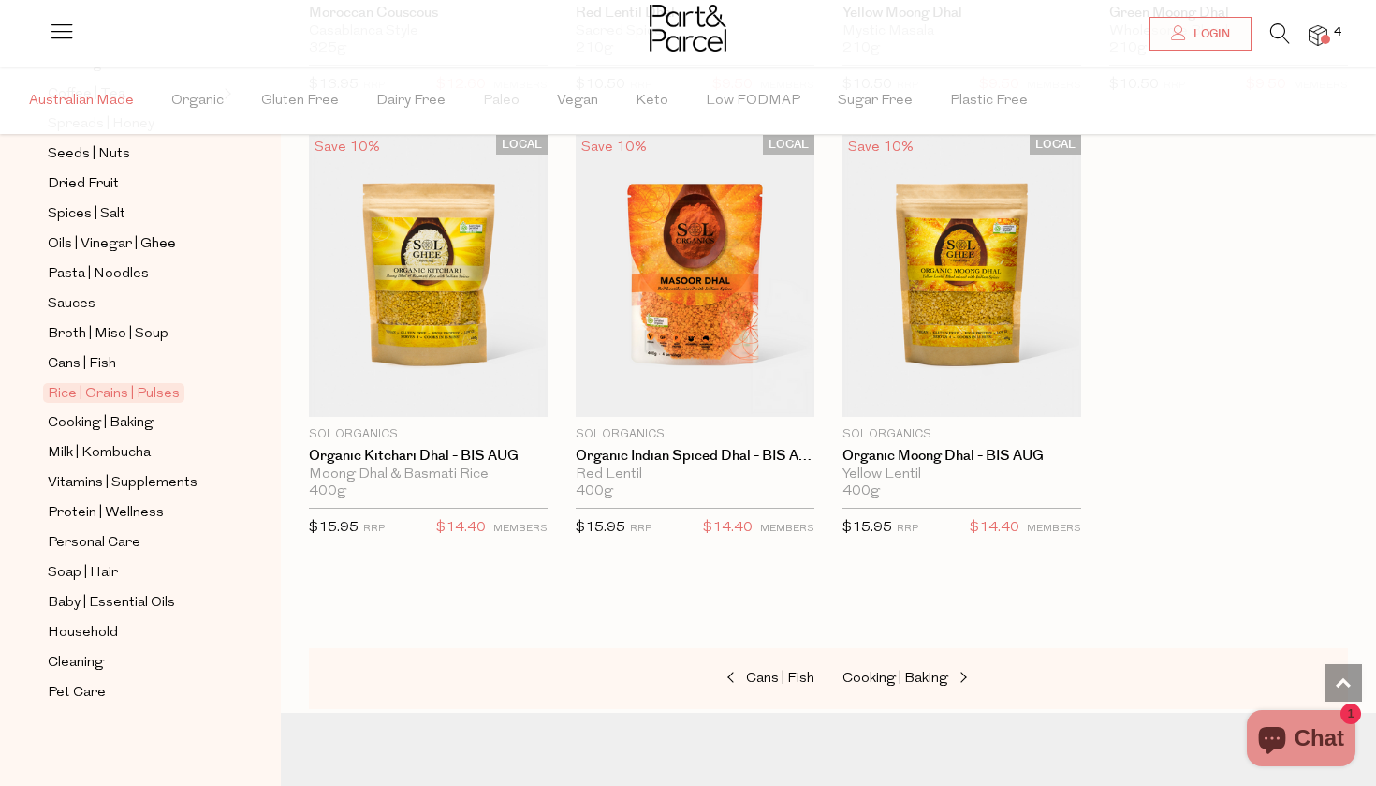
click at [118, 91] on span "Australian Made" at bounding box center [81, 101] width 105 height 66
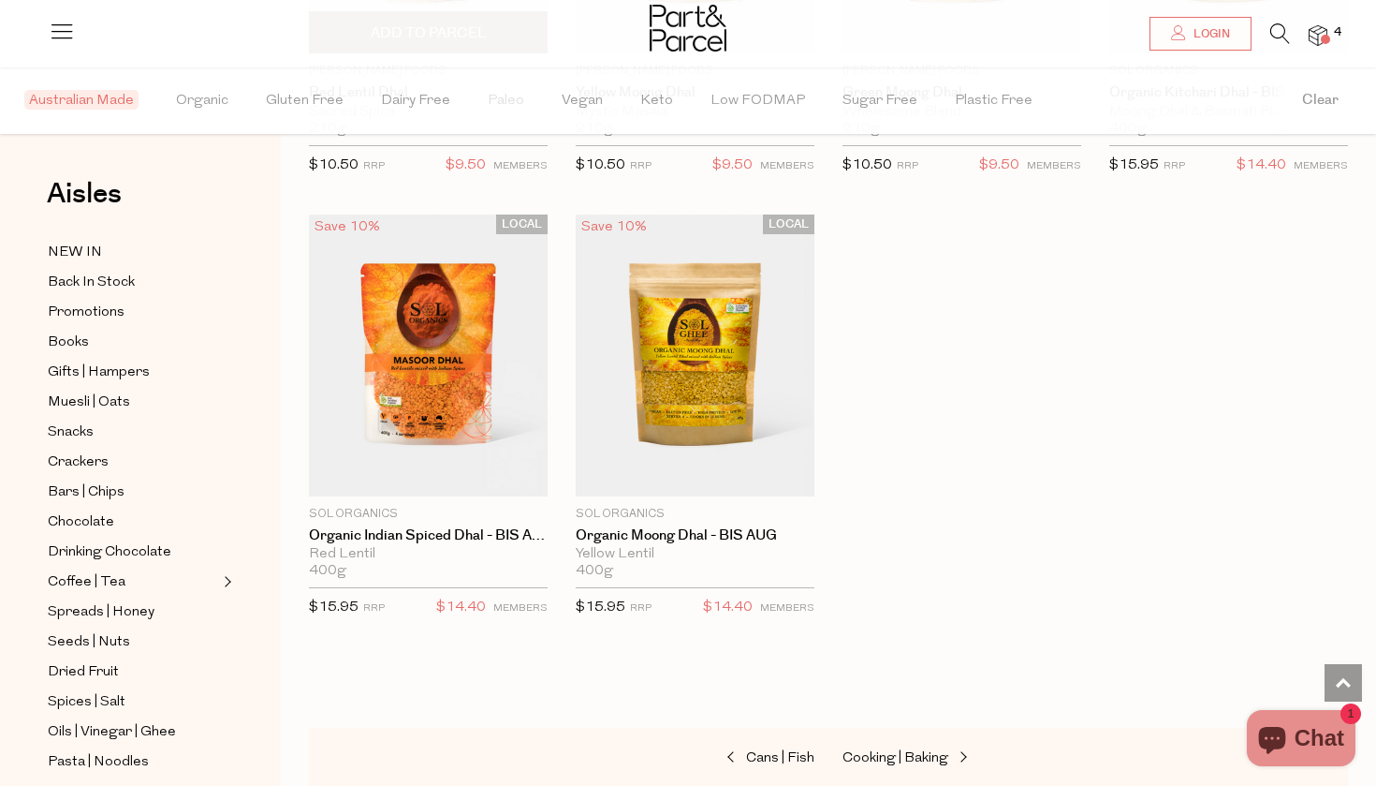
scroll to position [3129, 0]
click at [88, 428] on span "Snacks" at bounding box center [71, 432] width 46 height 22
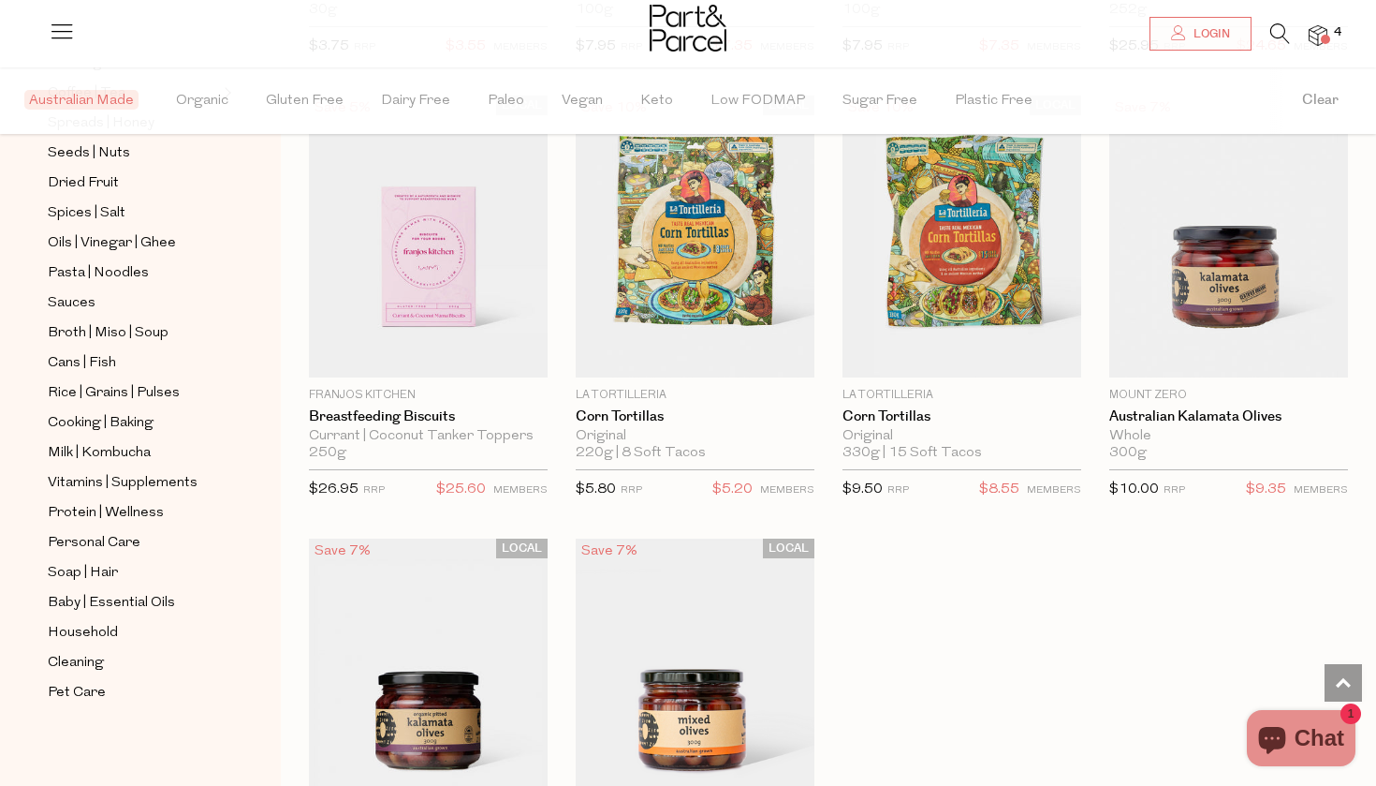
scroll to position [2361, 0]
click at [730, 366] on span "Add To Parcel" at bounding box center [695, 357] width 228 height 40
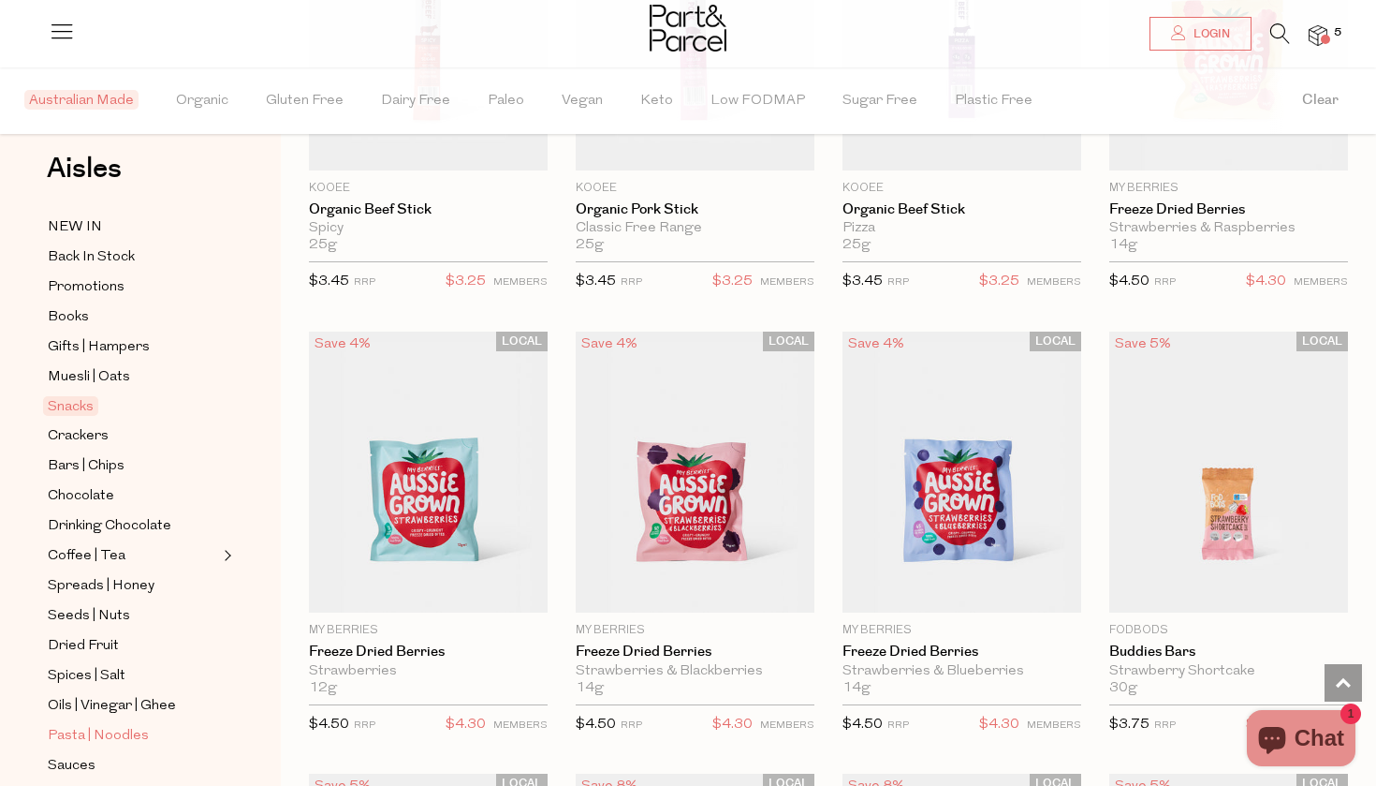
scroll to position [27, 0]
click at [108, 372] on span "Muesli | Oats" at bounding box center [89, 375] width 82 height 22
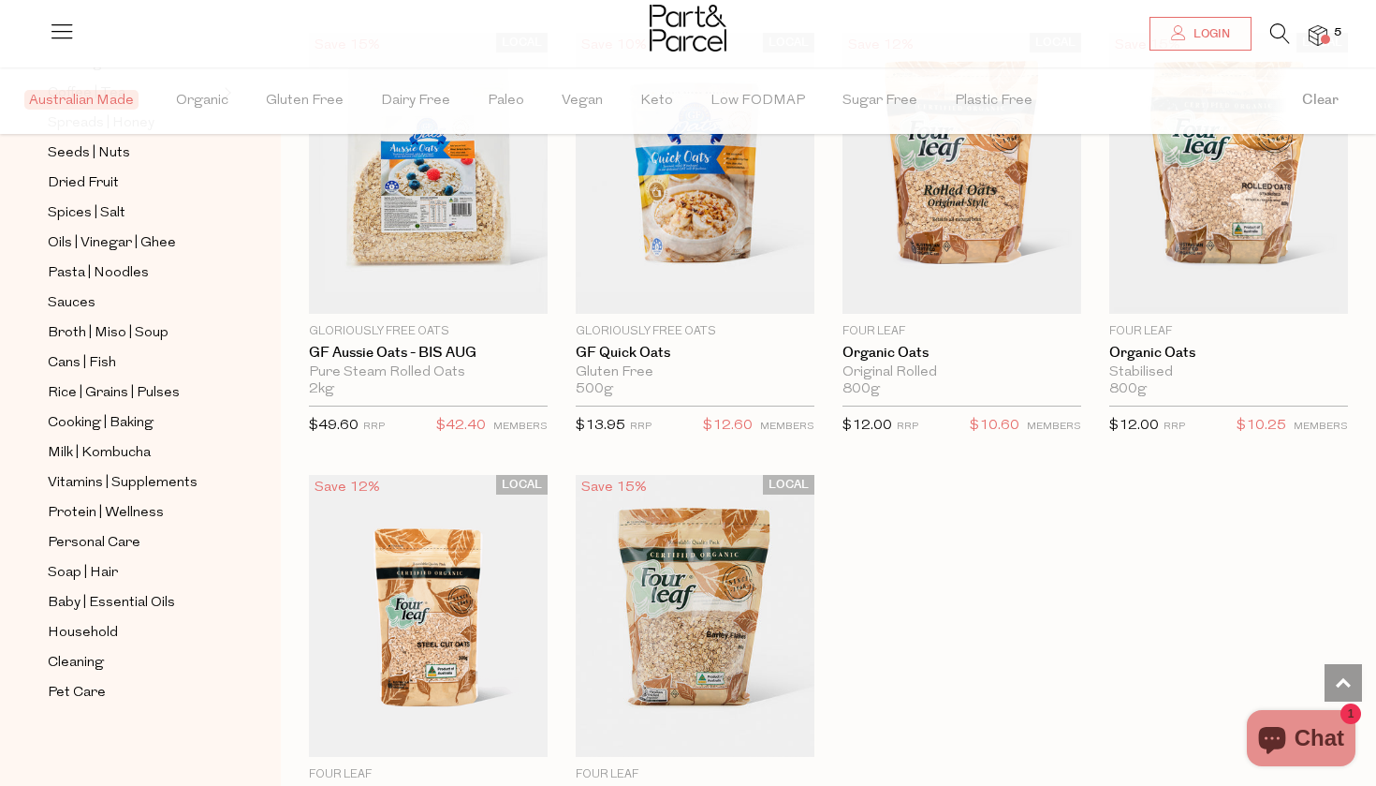
scroll to position [5085, 0]
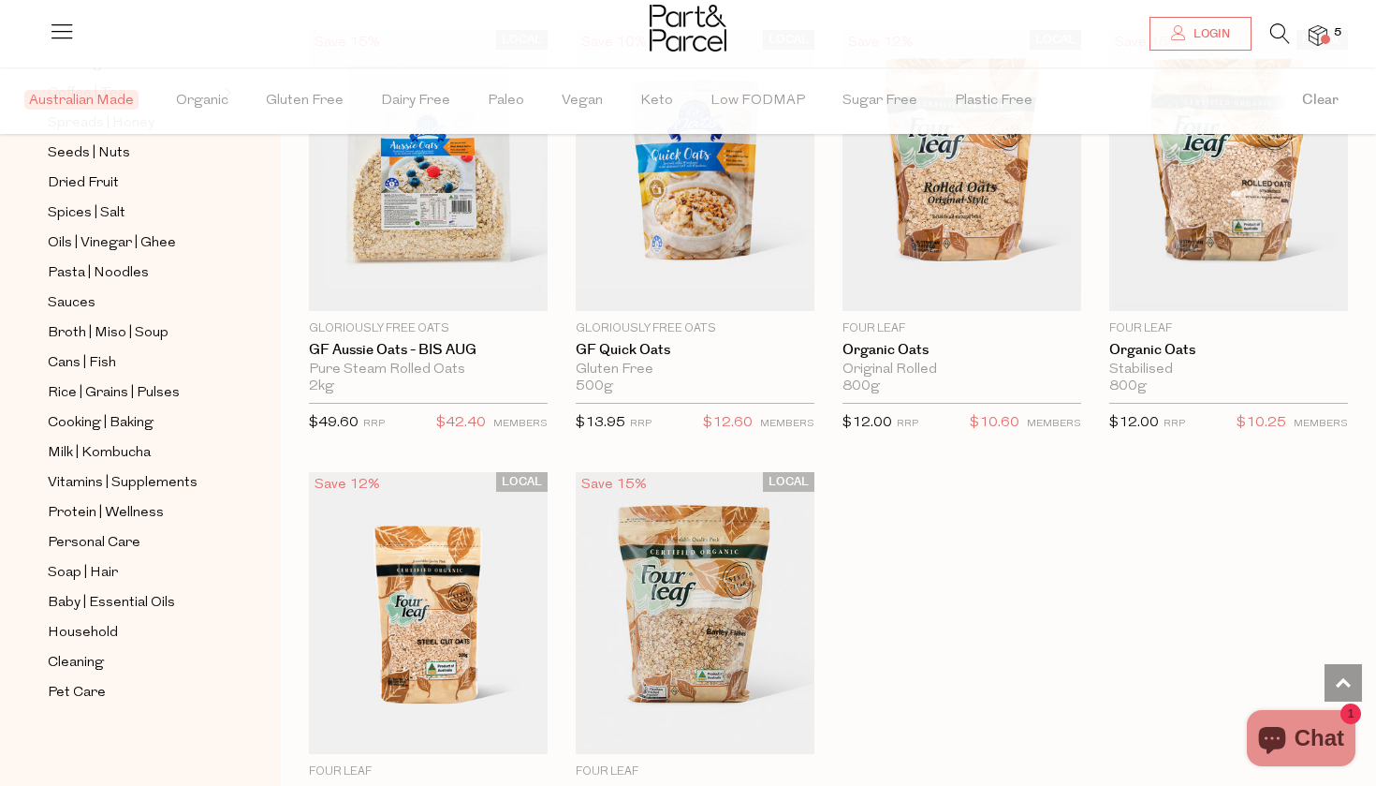
click at [1322, 37] on span at bounding box center [1325, 39] width 9 height 9
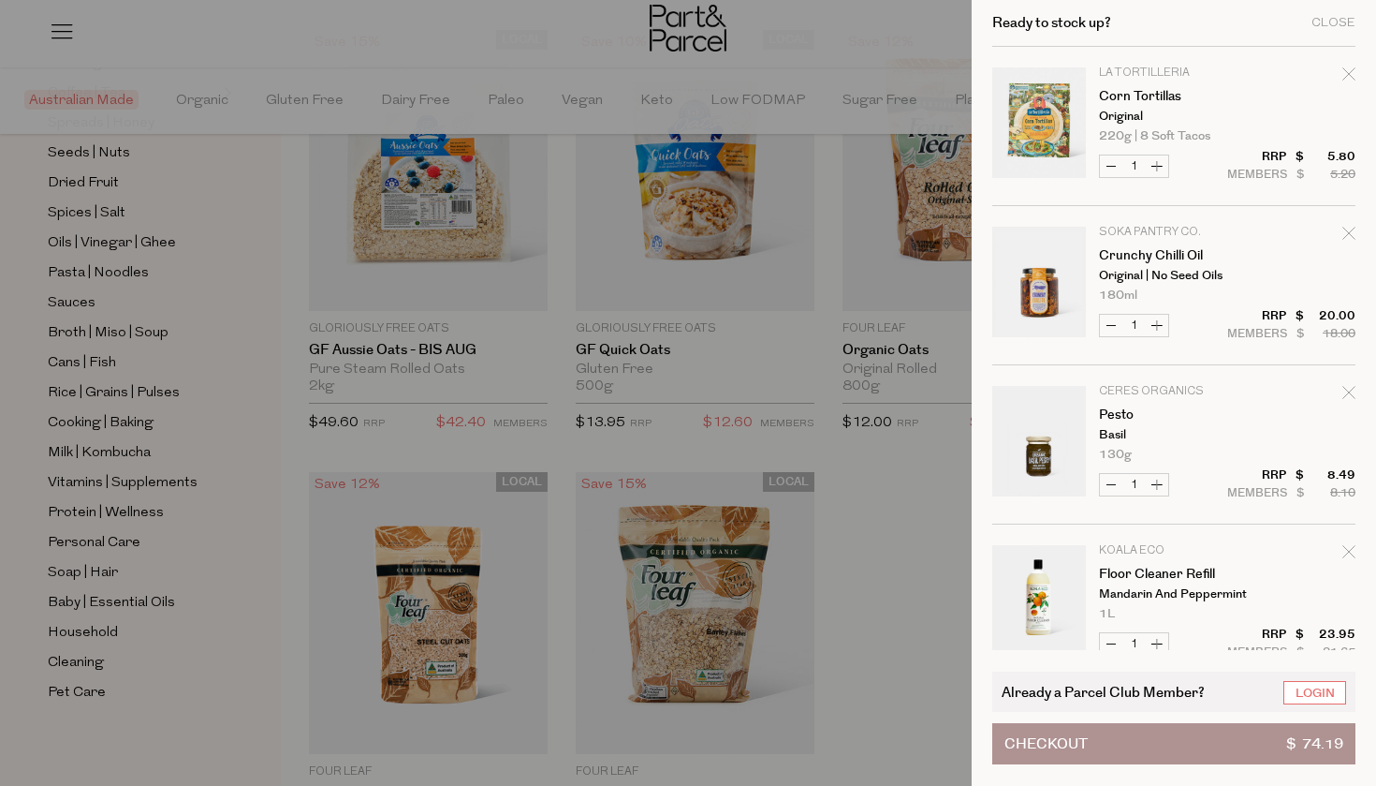
scroll to position [0, 0]
click at [1346, 72] on icon "Remove Corn Tortillas" at bounding box center [1349, 73] width 13 height 13
type input "Add Membership"
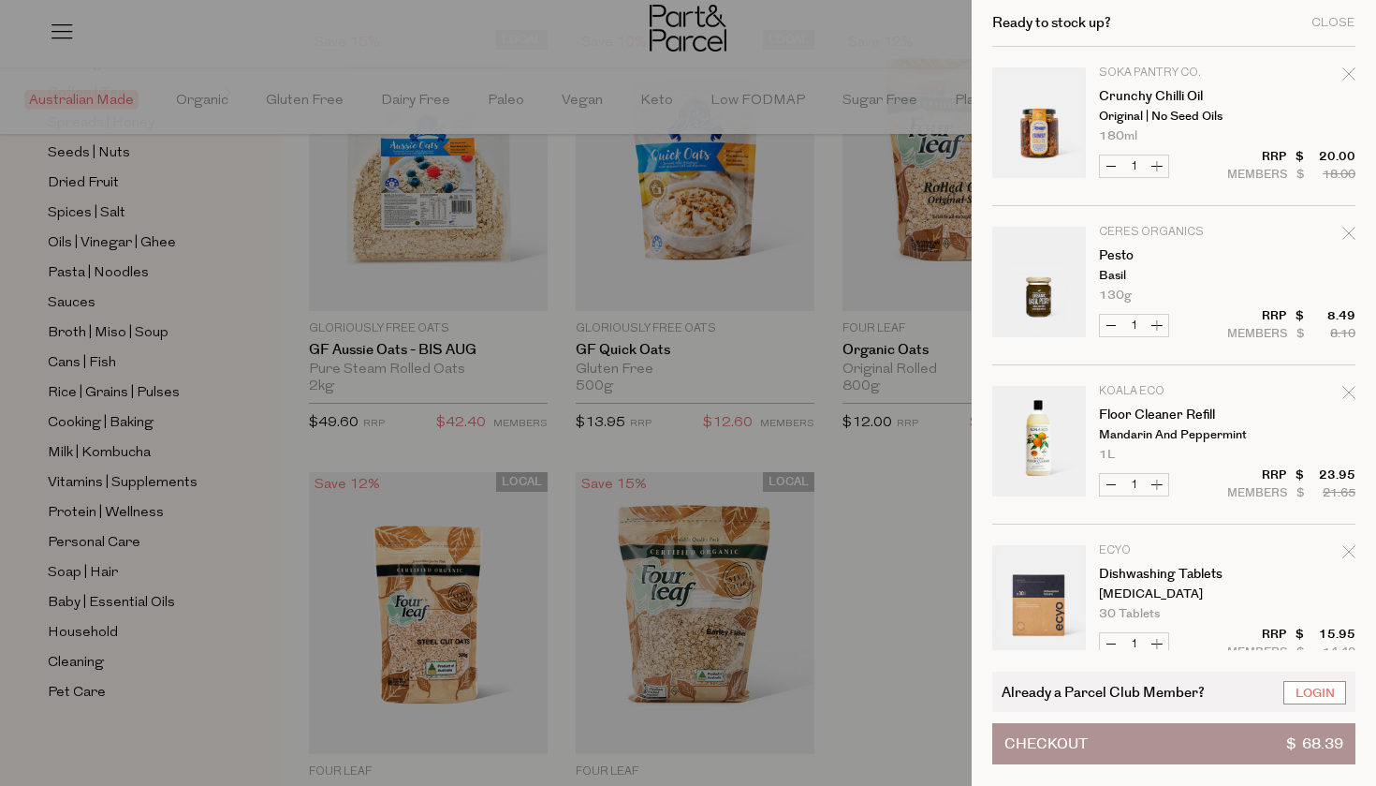
click at [1343, 232] on icon "Remove Pesto" at bounding box center [1349, 233] width 13 height 13
type input "Add Membership"
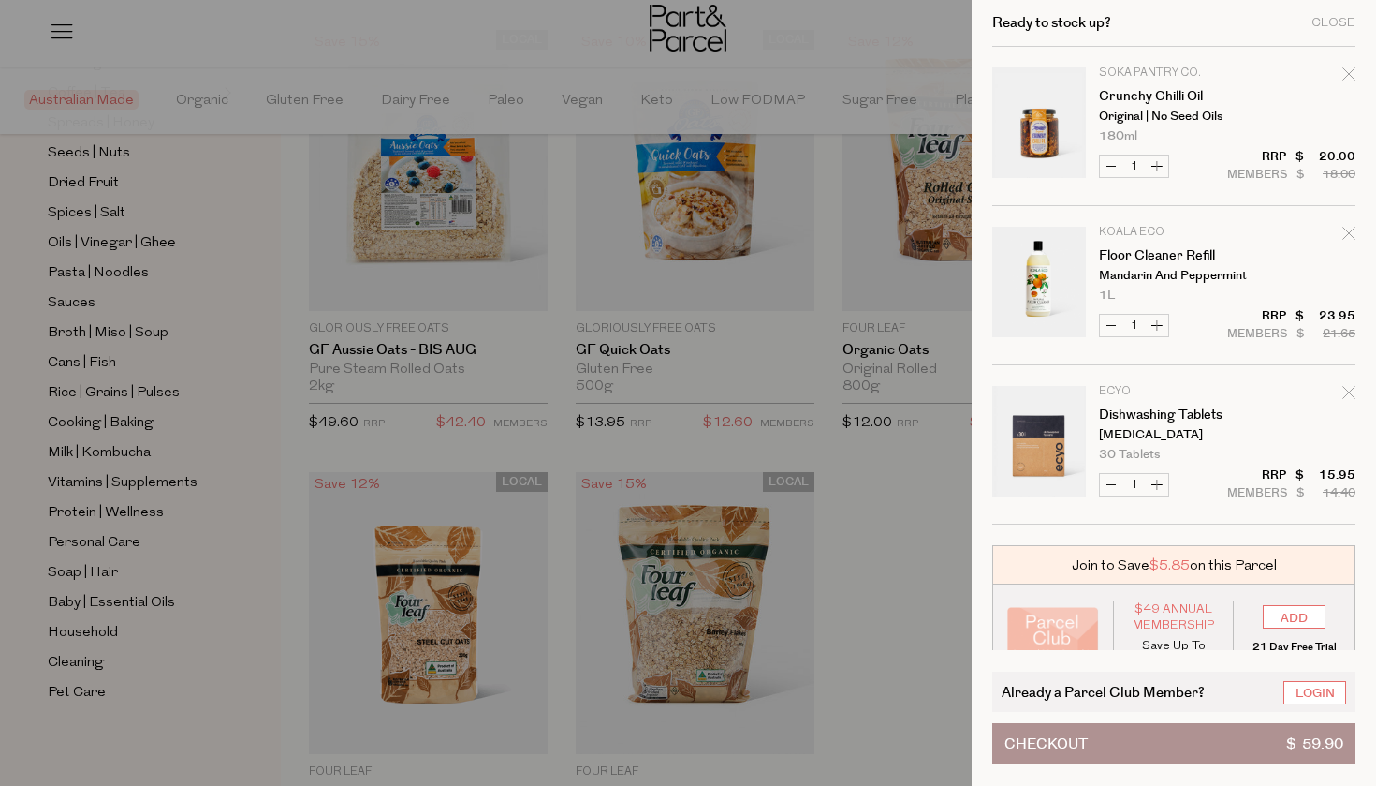
click at [1349, 234] on icon "Remove Floor Cleaner Refill" at bounding box center [1349, 233] width 13 height 13
type input "Add Membership"
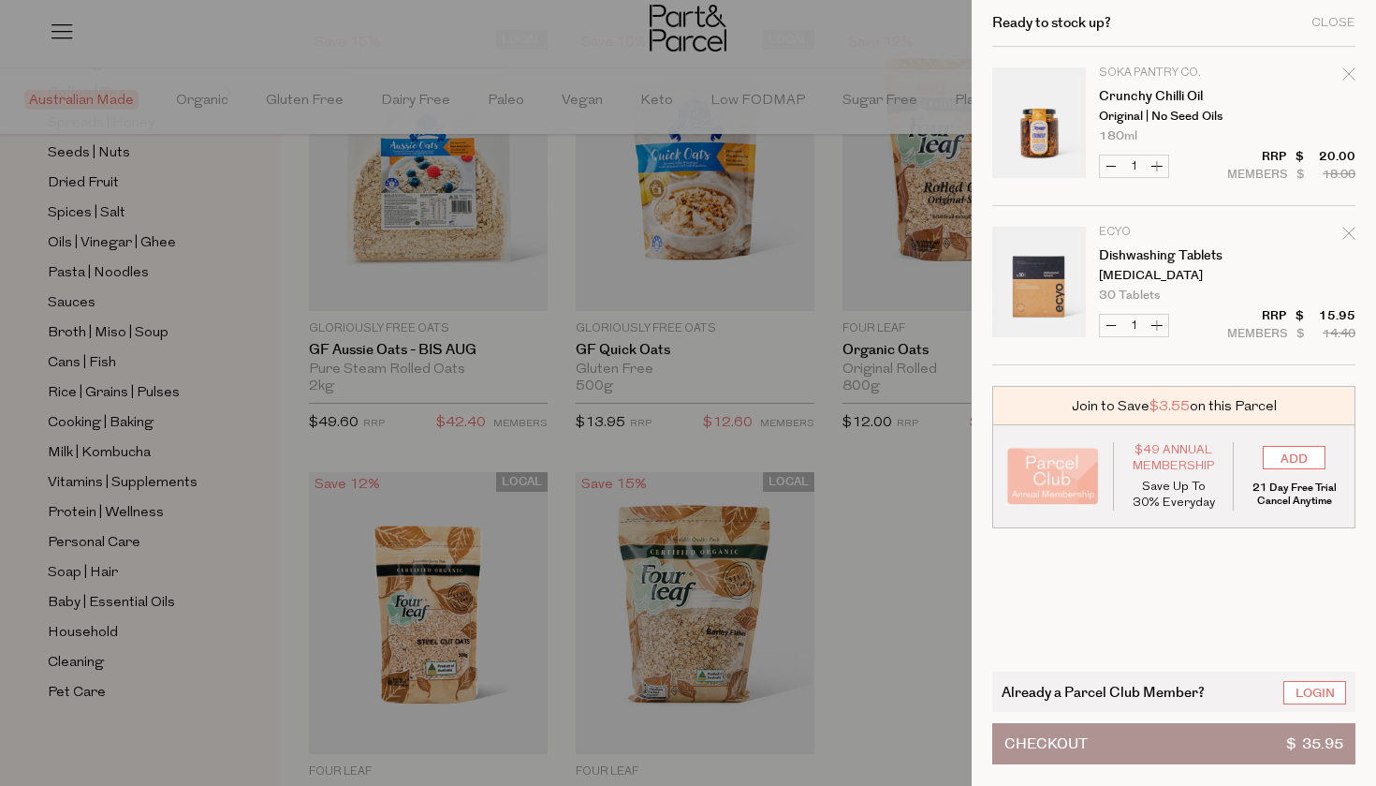
click at [1350, 69] on icon "Remove Crunchy Chilli Oil" at bounding box center [1349, 73] width 13 height 13
type input "Add Membership"
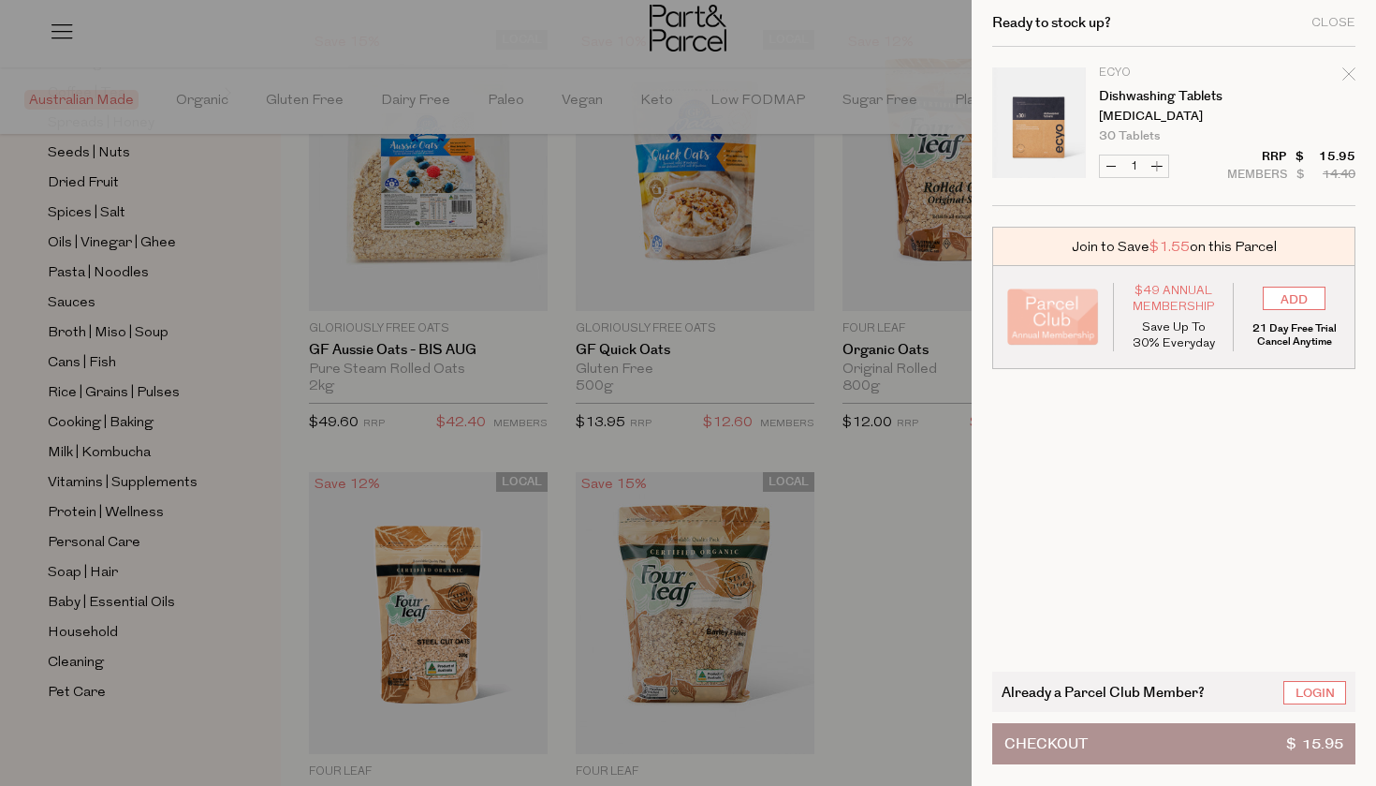
click at [832, 51] on div at bounding box center [688, 393] width 1376 height 786
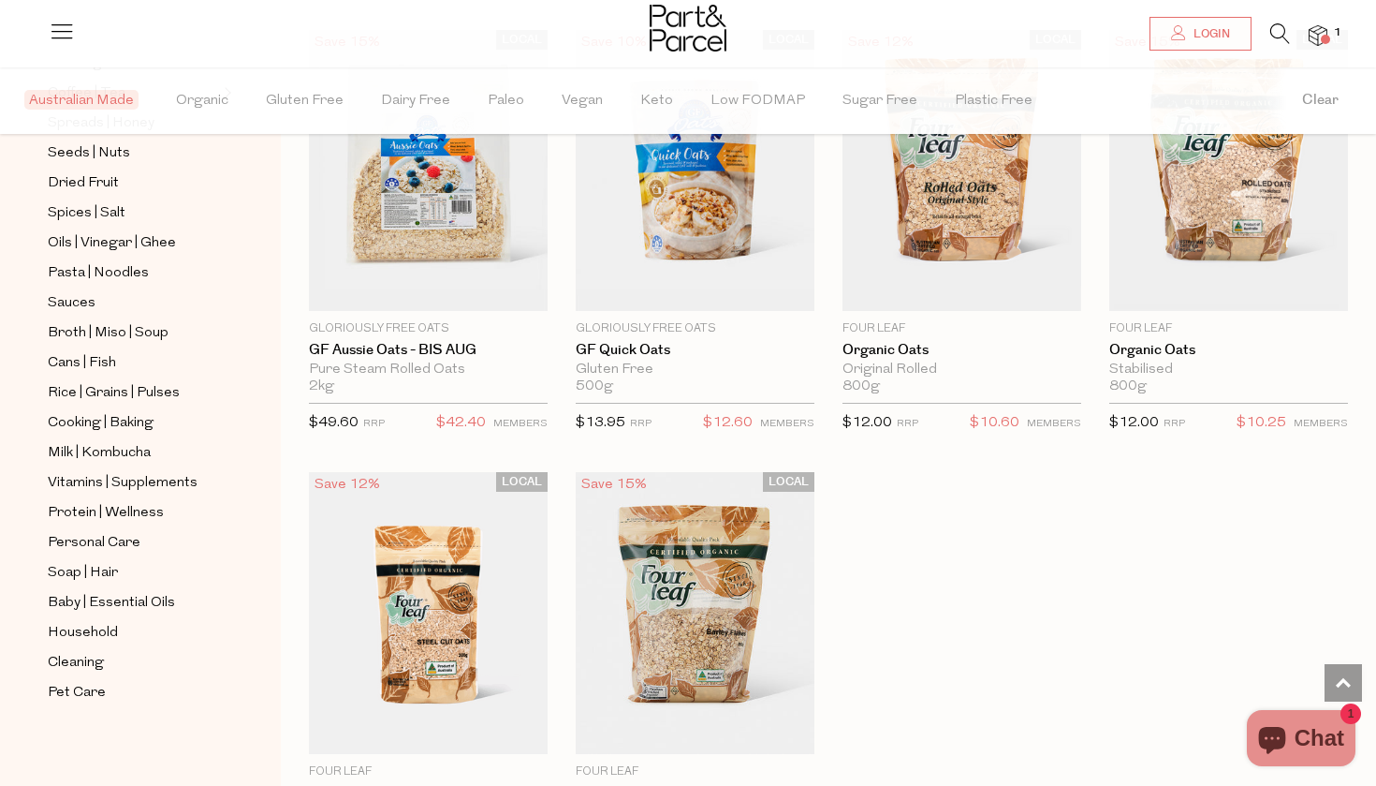
click at [1275, 30] on icon at bounding box center [1281, 33] width 20 height 21
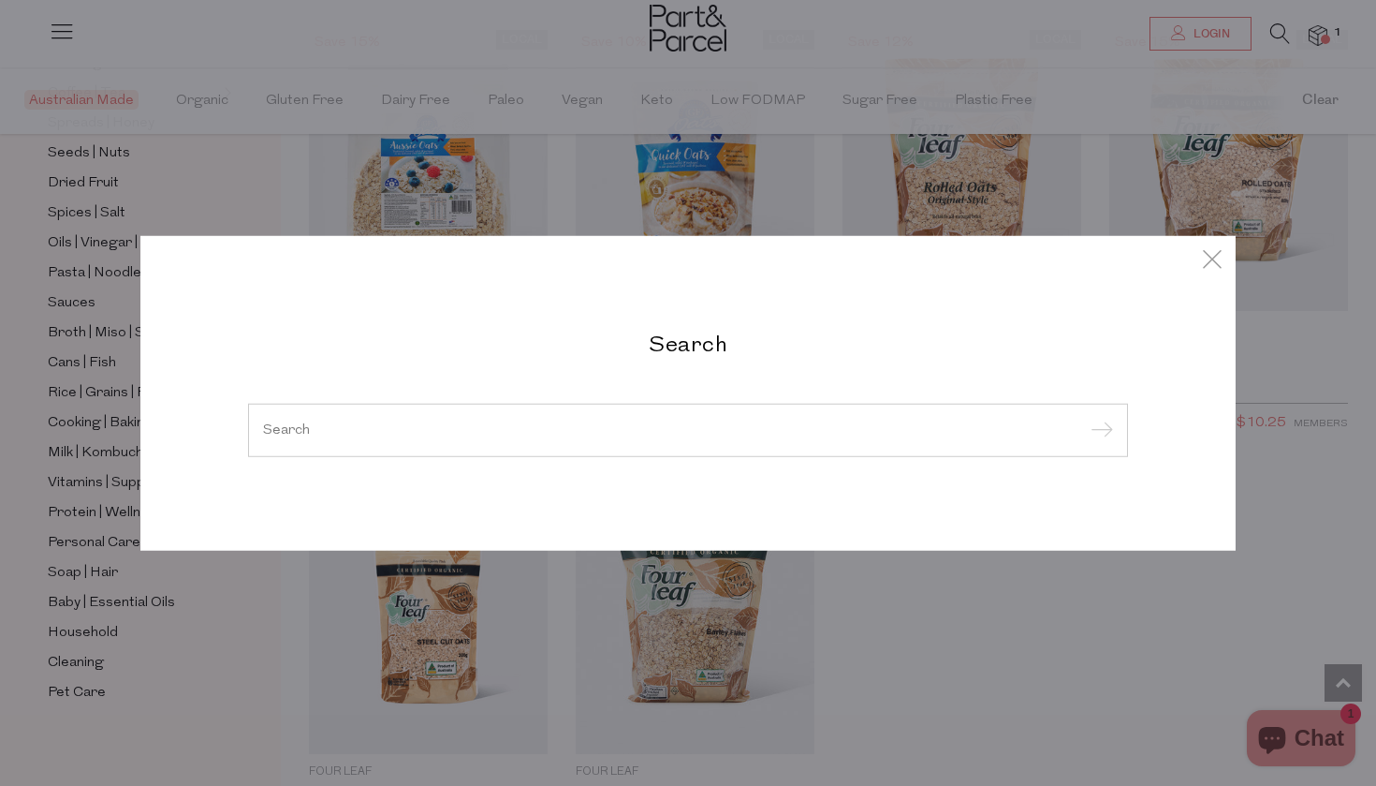
type input "l"
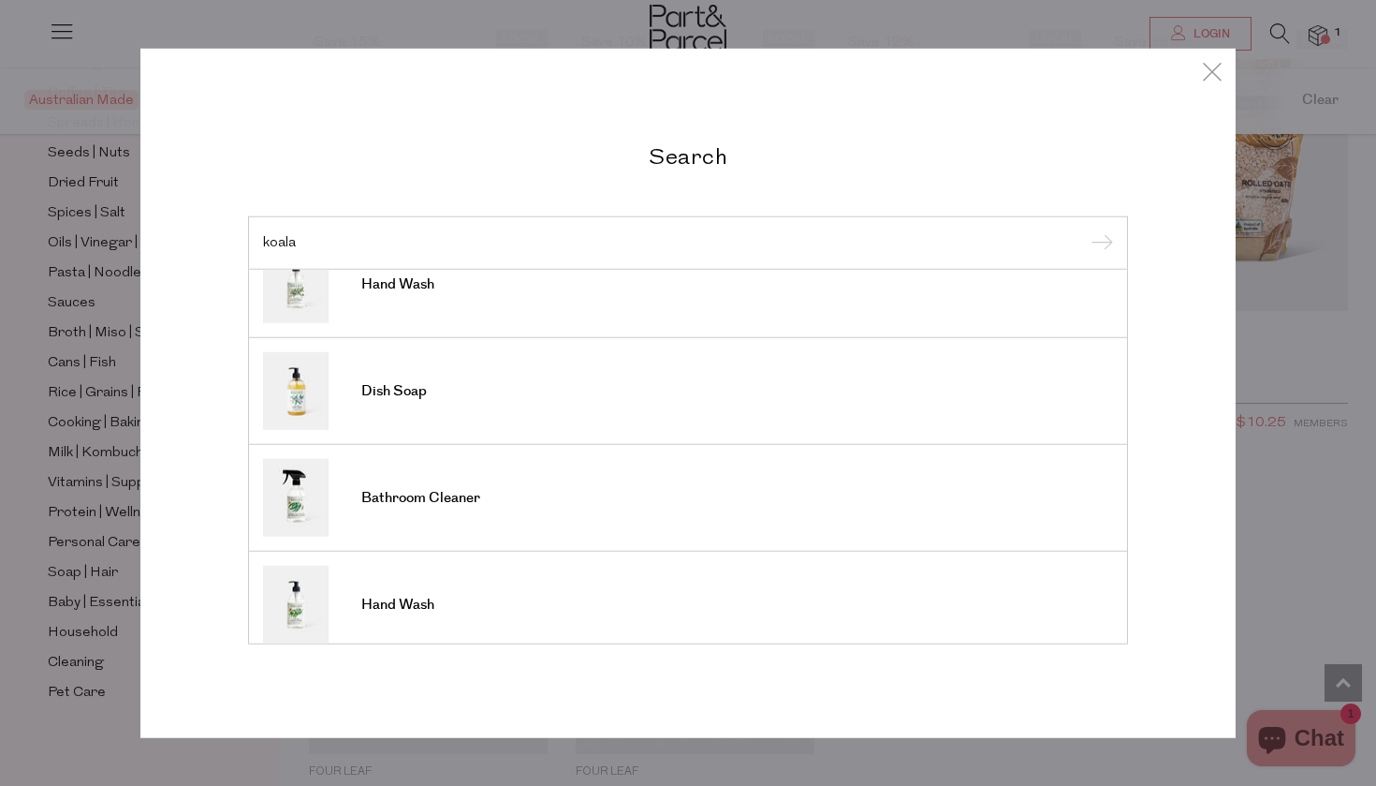
scroll to position [573, 0]
type input "koala"
click at [421, 491] on span "Bathroom Cleaner" at bounding box center [420, 497] width 119 height 19
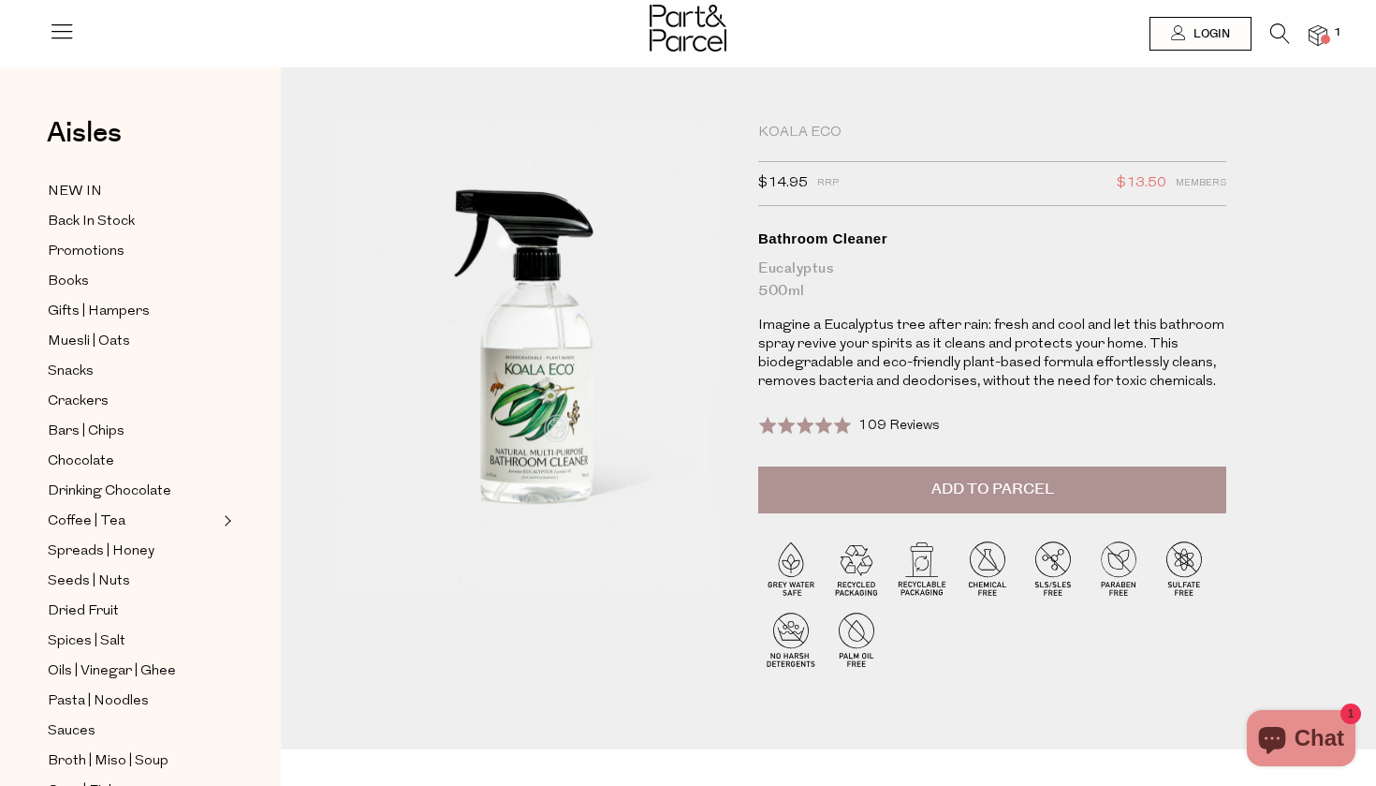
click at [1275, 32] on icon at bounding box center [1281, 33] width 20 height 21
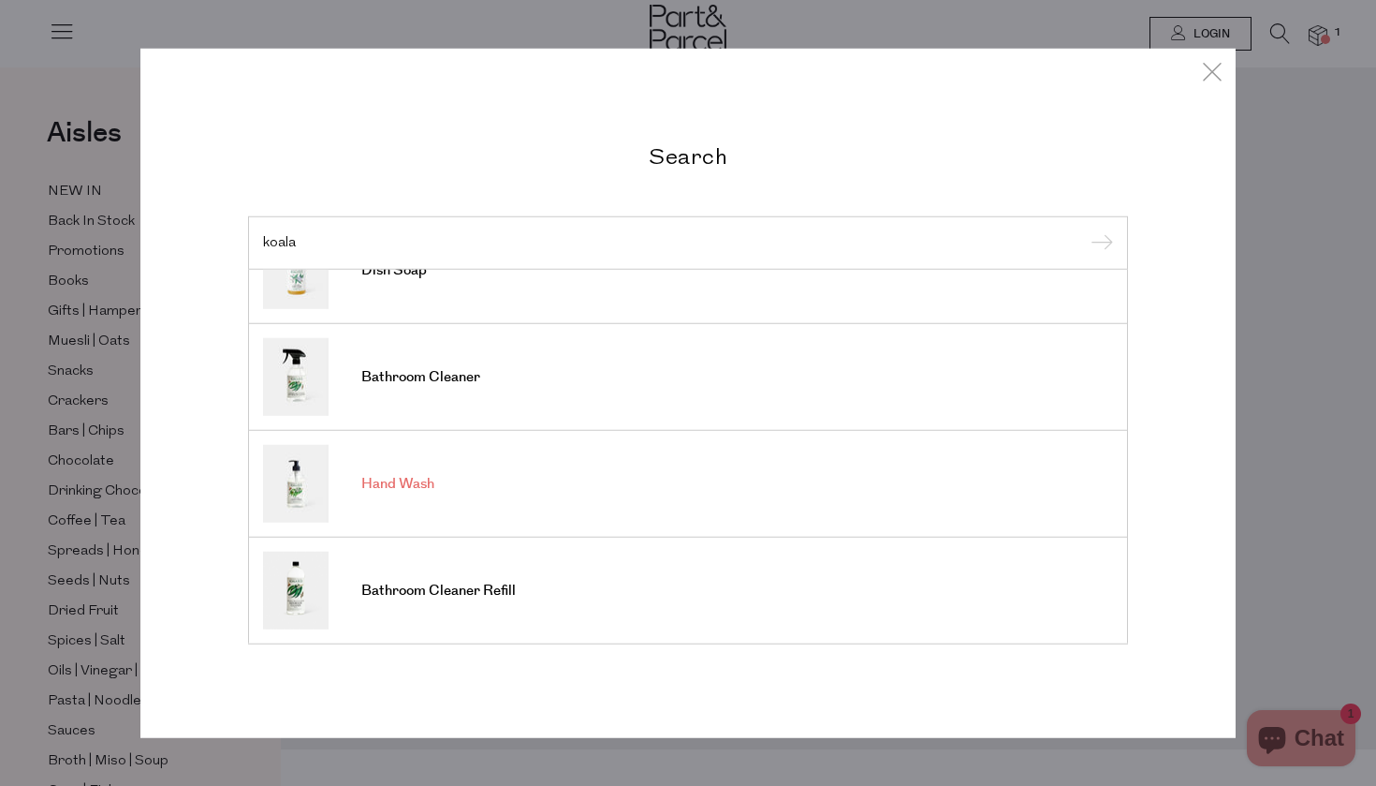
scroll to position [693, 0]
type input "koala"
click at [439, 581] on span "Bathroom Cleaner Refill" at bounding box center [438, 590] width 154 height 19
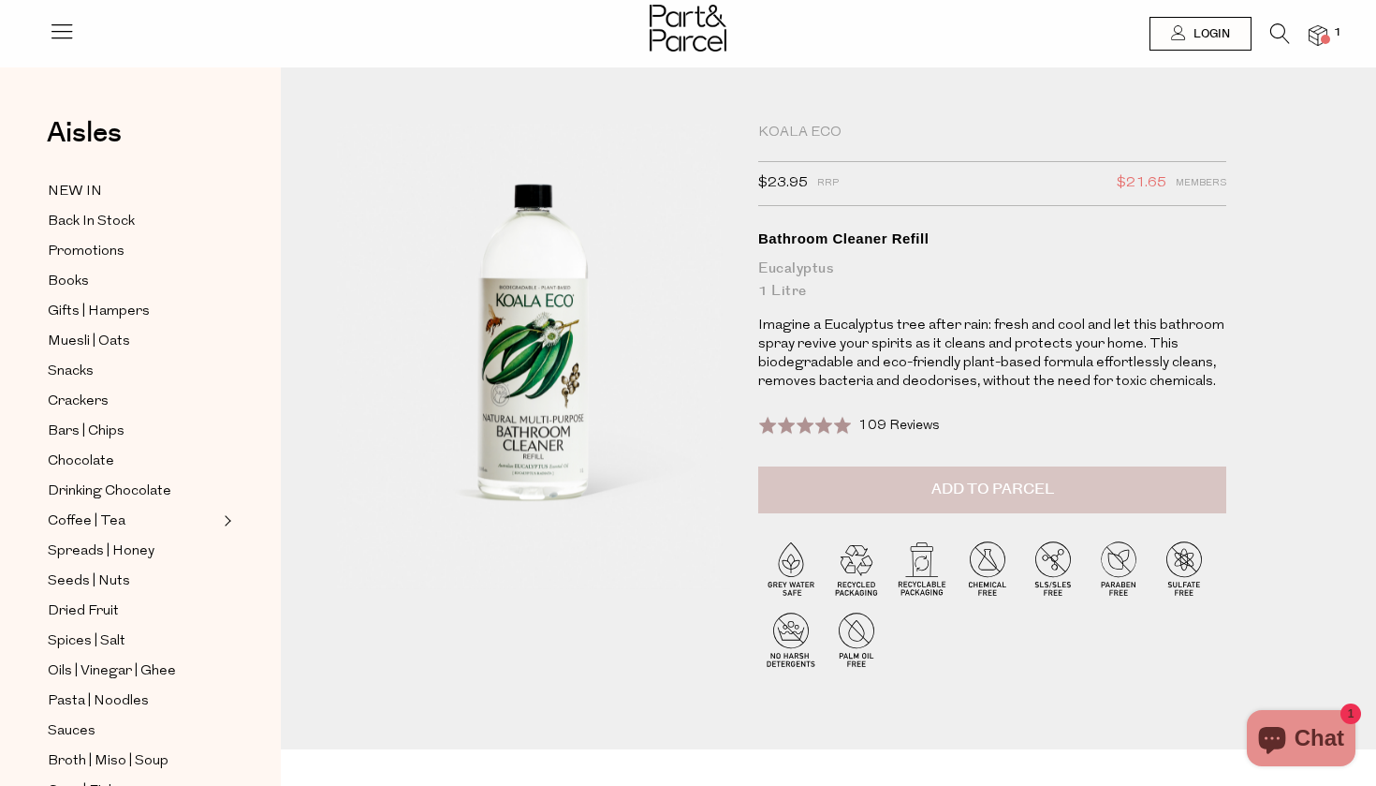
click at [863, 478] on button "Add to Parcel" at bounding box center [992, 489] width 468 height 47
click at [1311, 31] on img at bounding box center [1318, 36] width 19 height 22
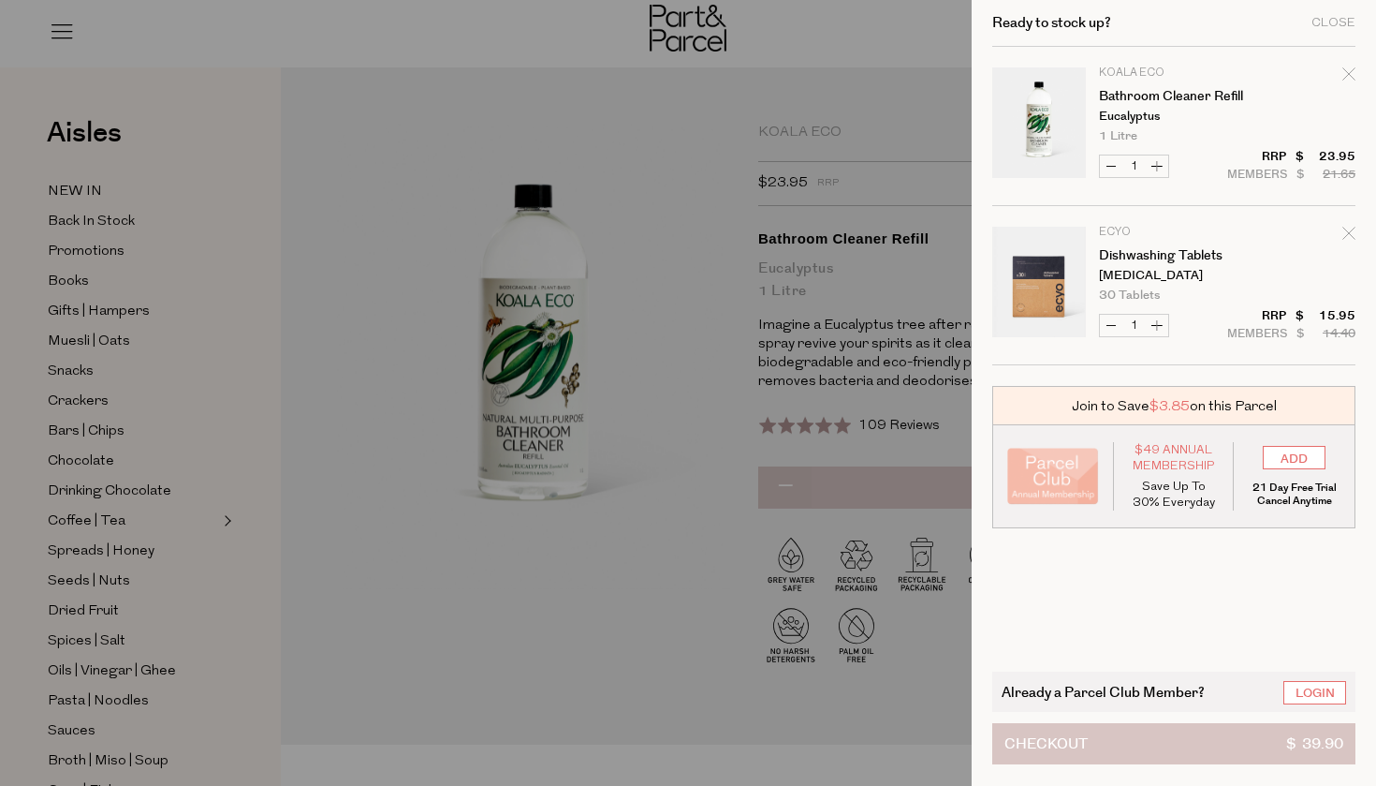
click at [1121, 743] on button "Checkout $ 39.90" at bounding box center [1174, 743] width 363 height 41
